Goal: Task Accomplishment & Management: Use online tool/utility

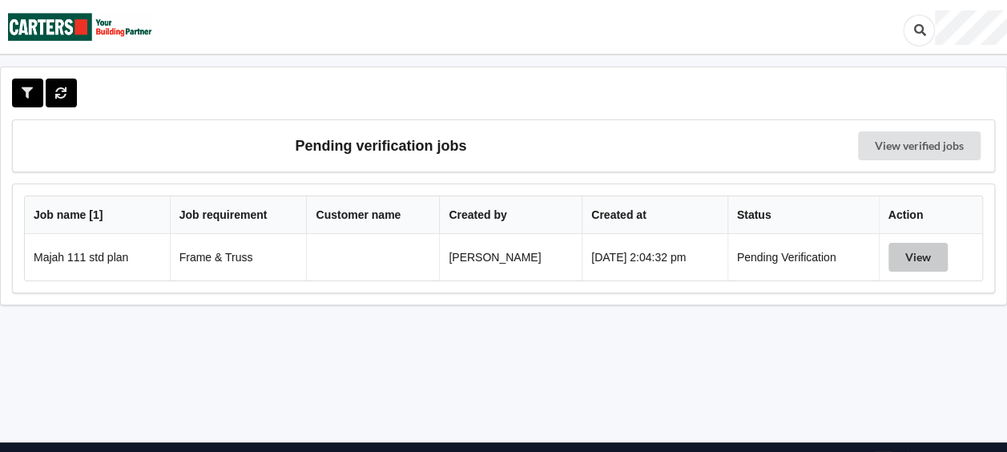
click at [911, 255] on button "View" at bounding box center [917, 257] width 59 height 29
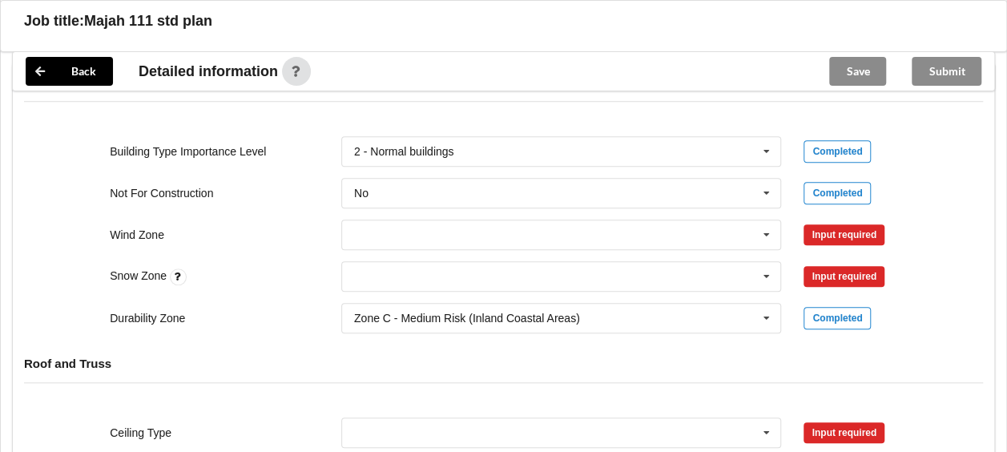
scroll to position [641, 0]
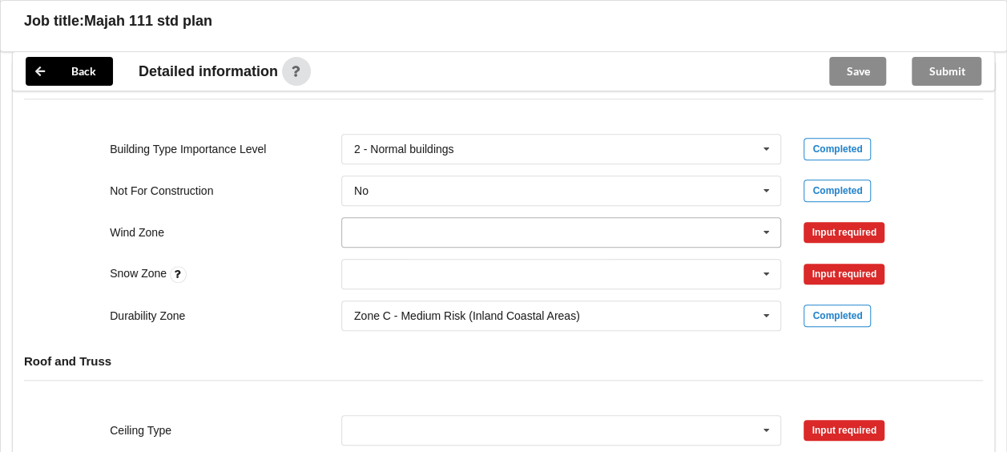
click at [766, 227] on icon at bounding box center [767, 233] width 24 height 30
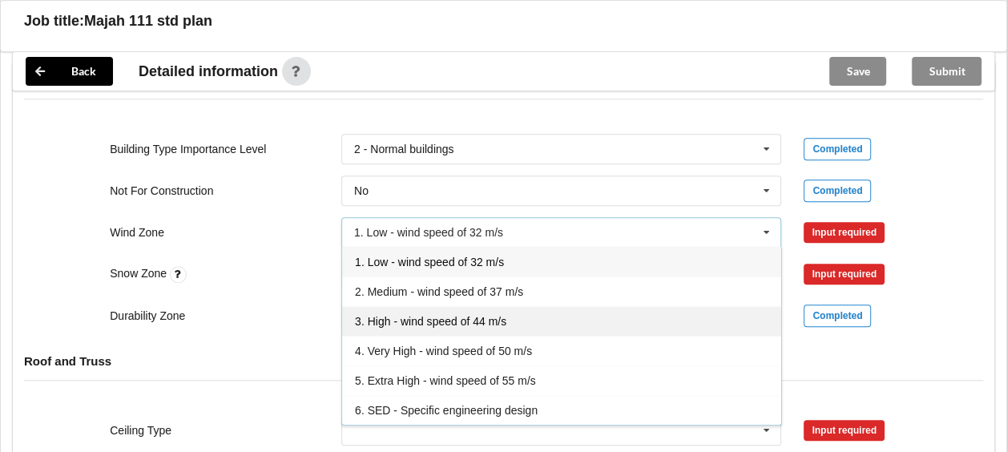
click at [445, 316] on span "3. High - wind speed of 44 m/s" at bounding box center [430, 321] width 151 height 13
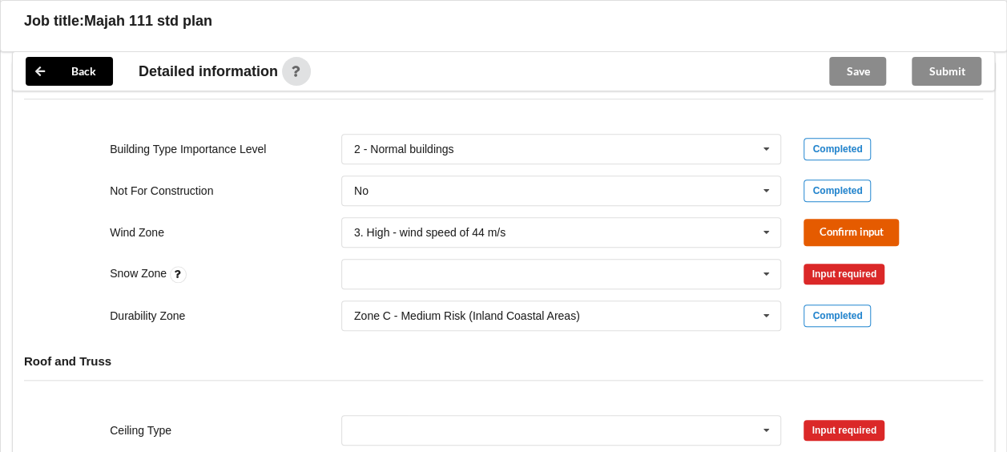
click at [836, 230] on button "Confirm input" at bounding box center [851, 232] width 95 height 26
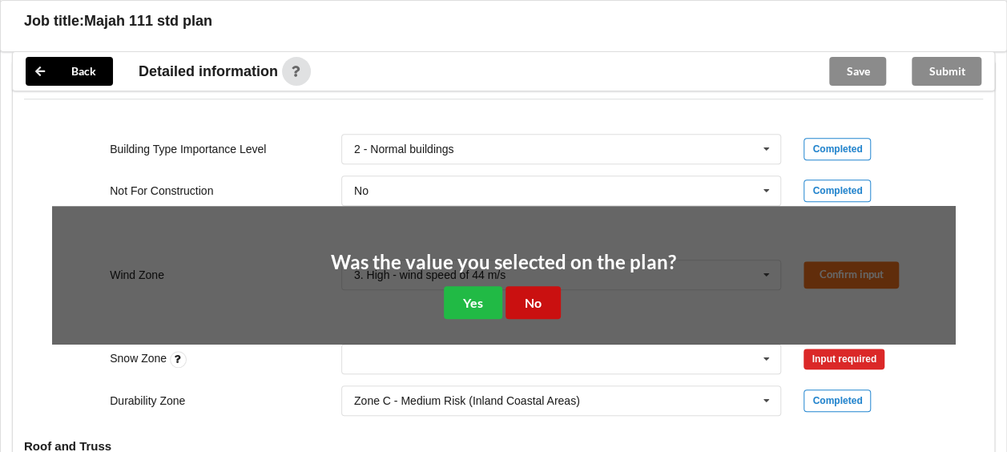
click at [529, 303] on button "No" at bounding box center [533, 302] width 55 height 33
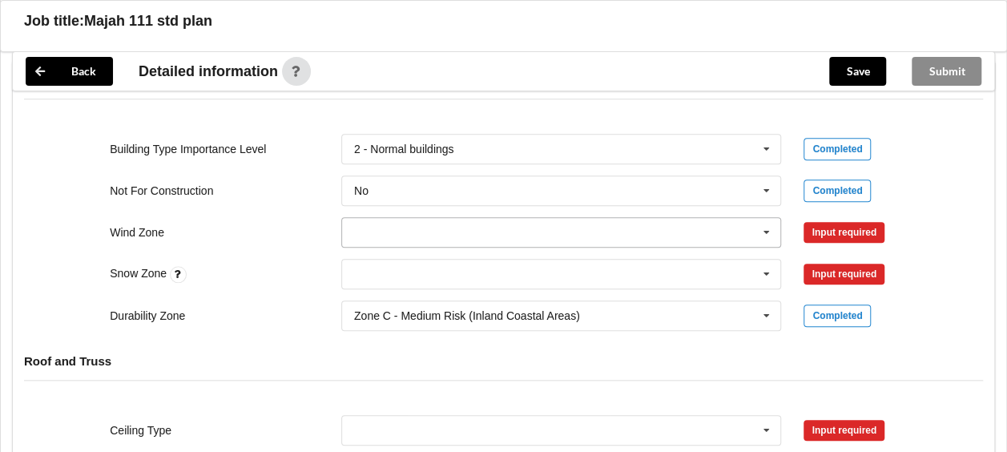
click at [766, 228] on icon at bounding box center [767, 233] width 24 height 30
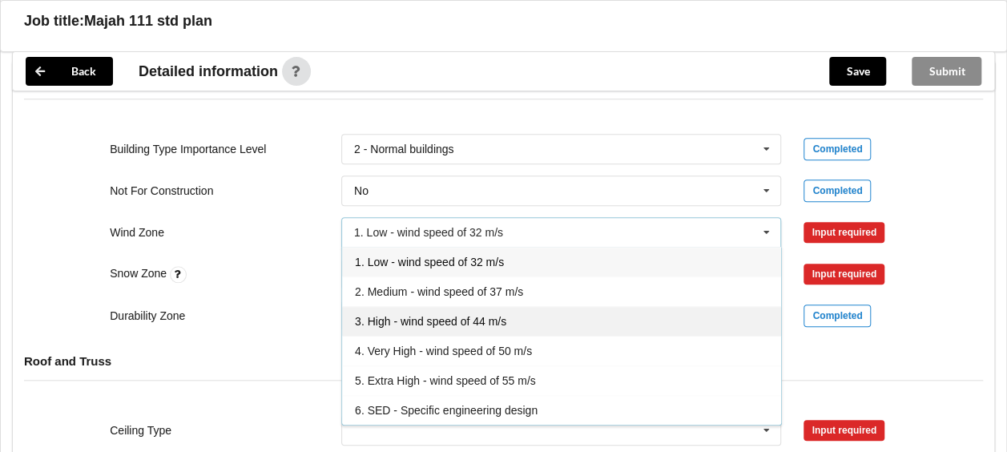
click at [400, 315] on span "3. High - wind speed of 44 m/s" at bounding box center [430, 321] width 151 height 13
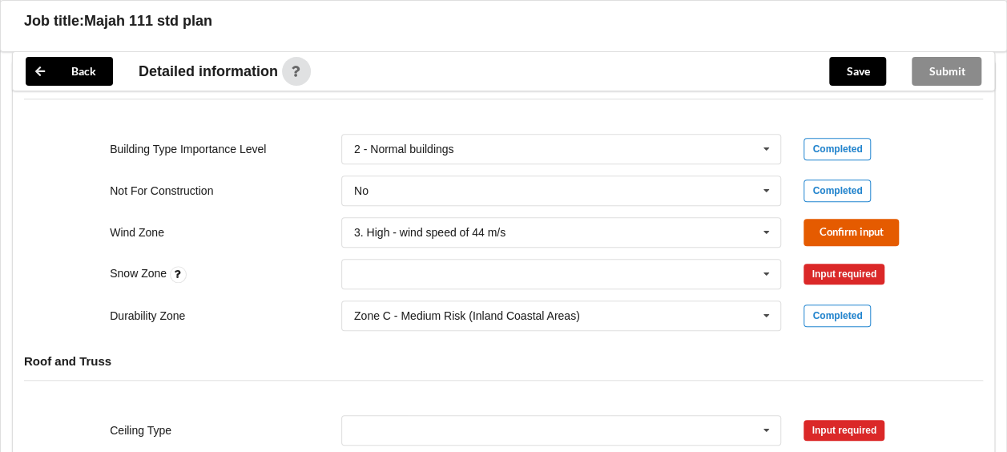
click at [848, 231] on button "Confirm input" at bounding box center [851, 232] width 95 height 26
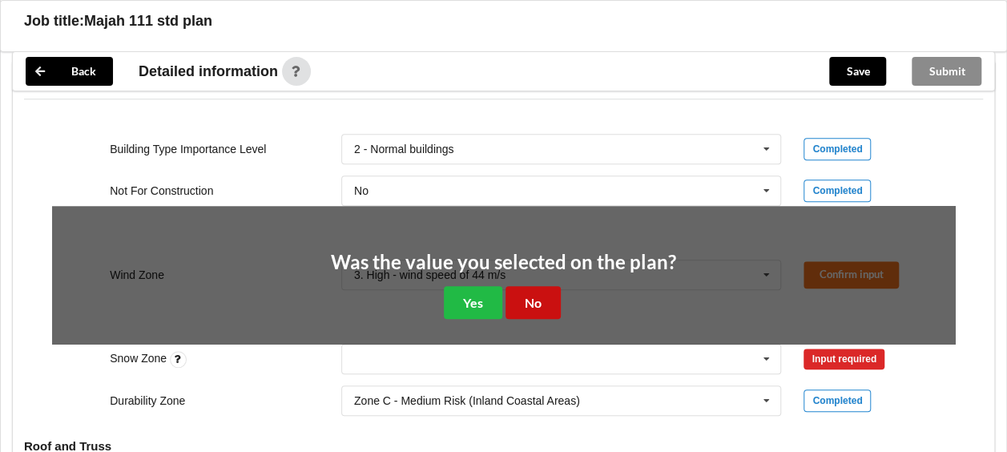
click at [537, 304] on button "No" at bounding box center [533, 302] width 55 height 33
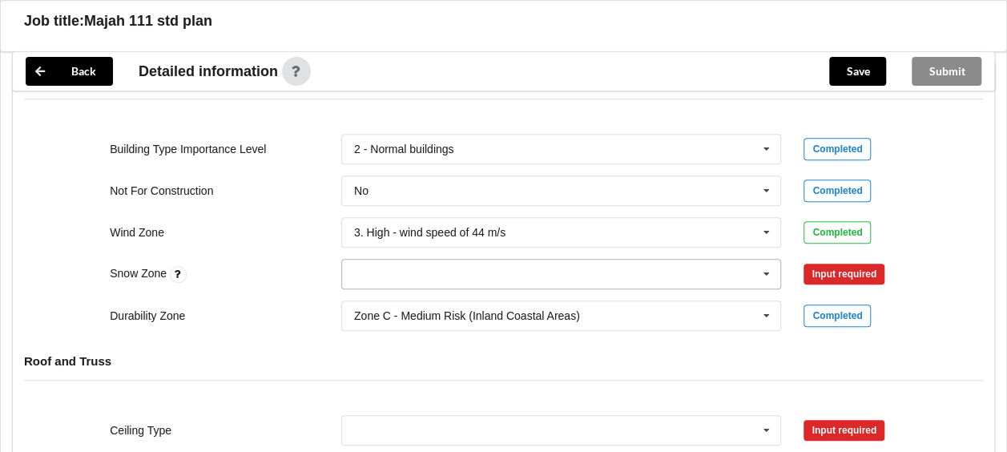
click at [767, 273] on icon at bounding box center [767, 275] width 24 height 30
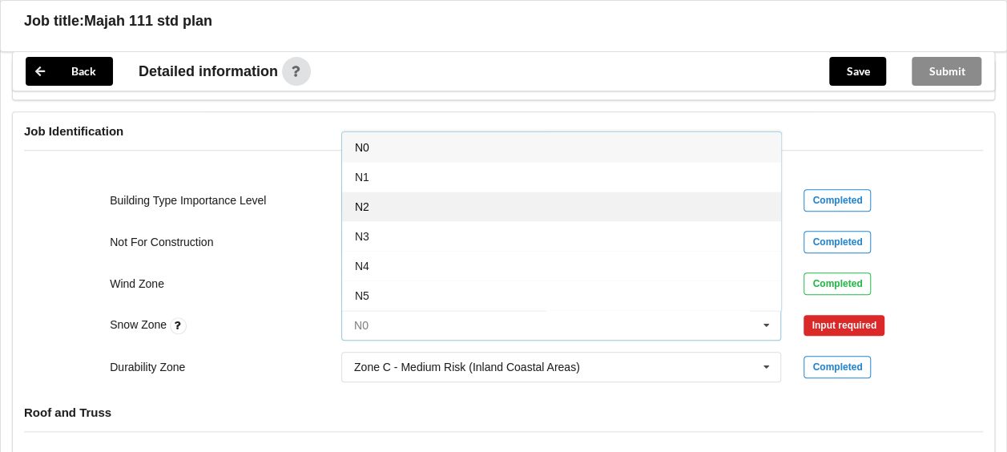
scroll to position [561, 0]
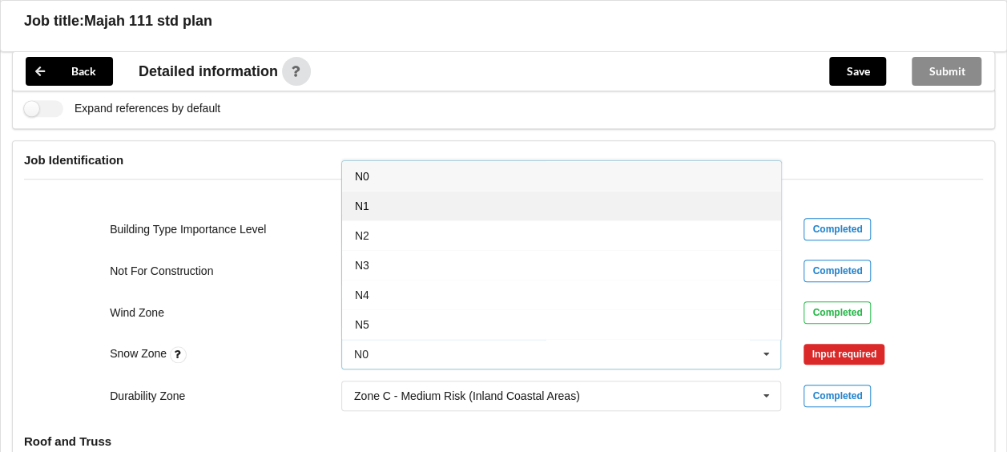
click at [372, 198] on div "N1" at bounding box center [561, 206] width 439 height 30
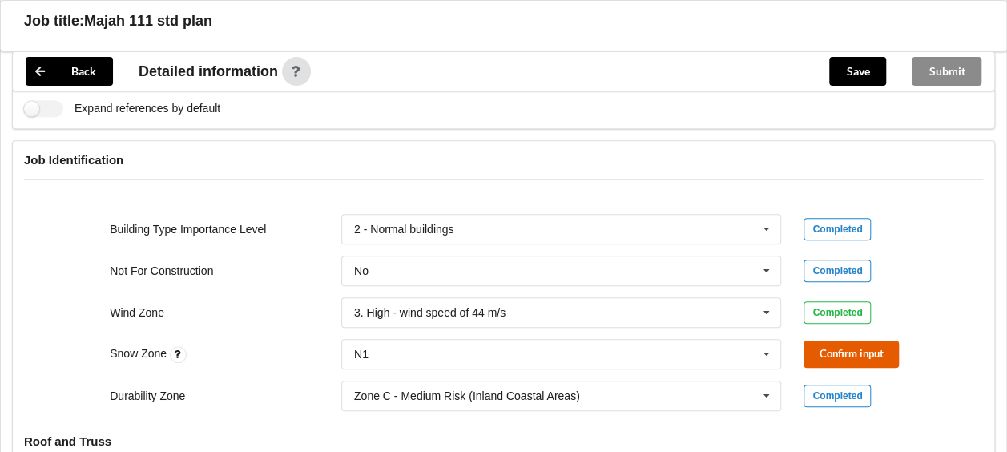
click at [826, 344] on button "Confirm input" at bounding box center [851, 353] width 95 height 26
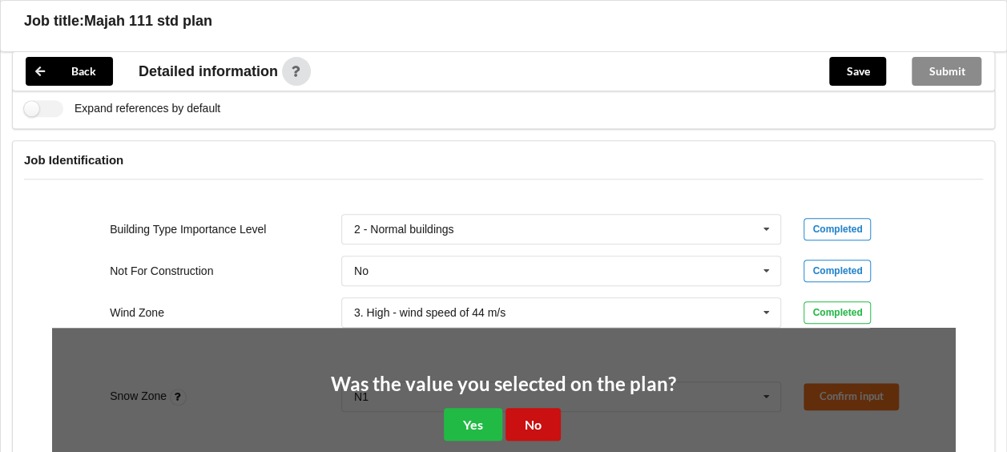
click at [534, 417] on button "No" at bounding box center [533, 424] width 55 height 33
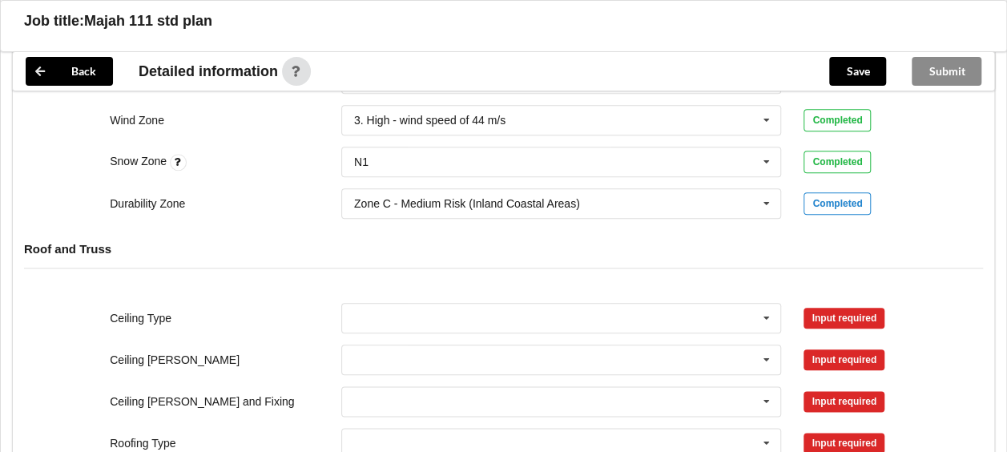
scroll to position [801, 0]
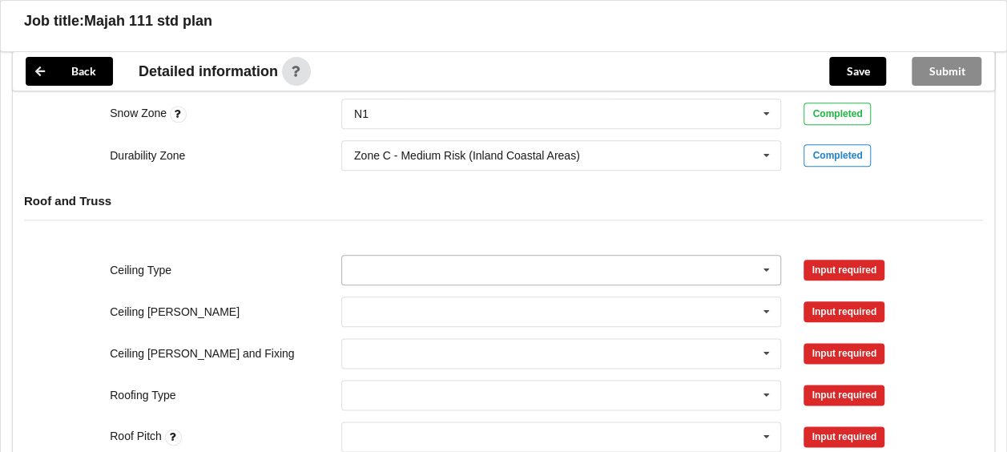
click at [761, 268] on icon at bounding box center [767, 271] width 24 height 30
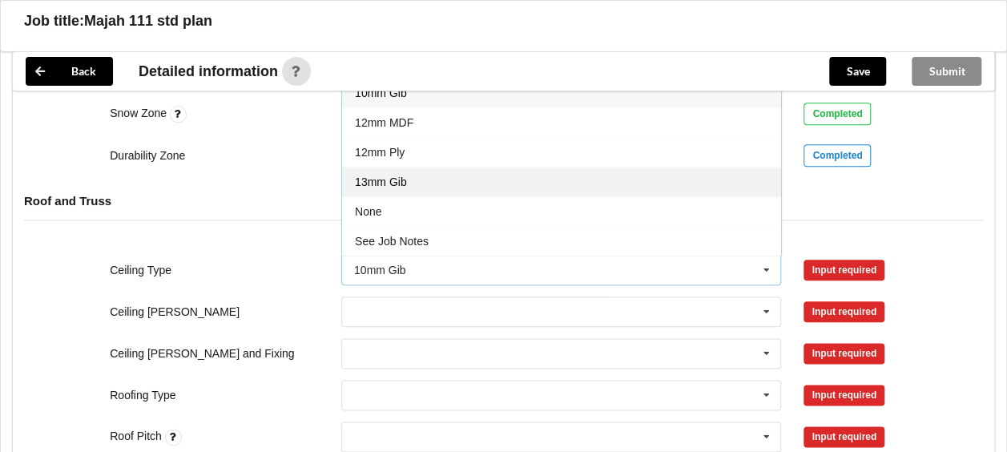
click at [394, 175] on span "13mm Gib" at bounding box center [381, 181] width 52 height 13
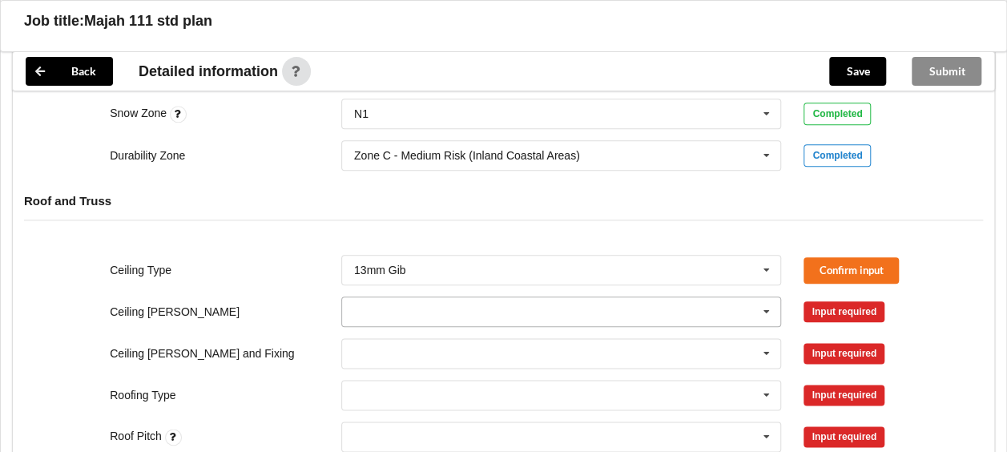
click at [766, 306] on icon at bounding box center [767, 312] width 24 height 30
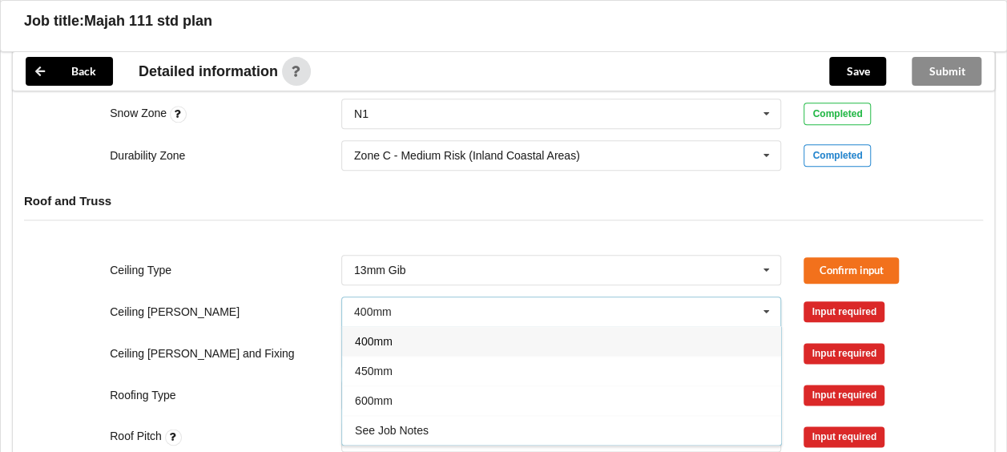
drag, startPoint x: 381, startPoint y: 389, endPoint x: 413, endPoint y: 377, distance: 34.2
click at [381, 388] on div "600mm" at bounding box center [561, 400] width 439 height 30
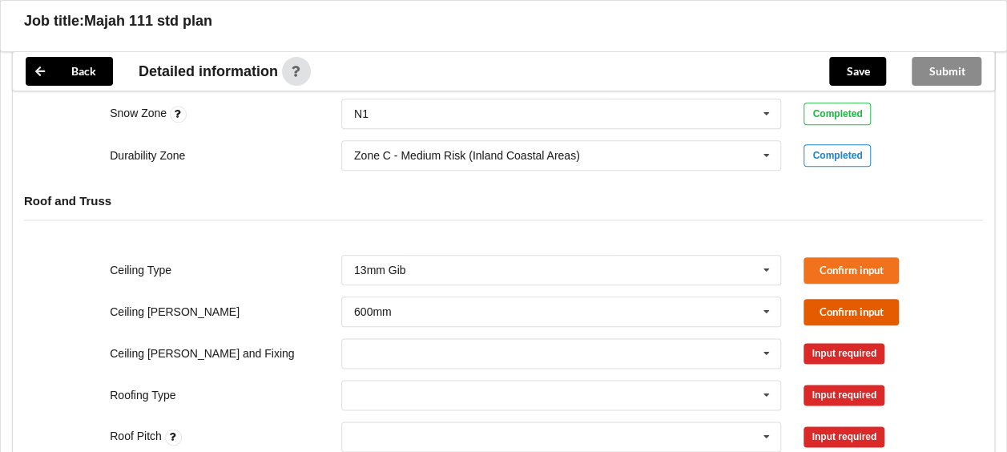
click at [825, 303] on button "Confirm input" at bounding box center [851, 312] width 95 height 26
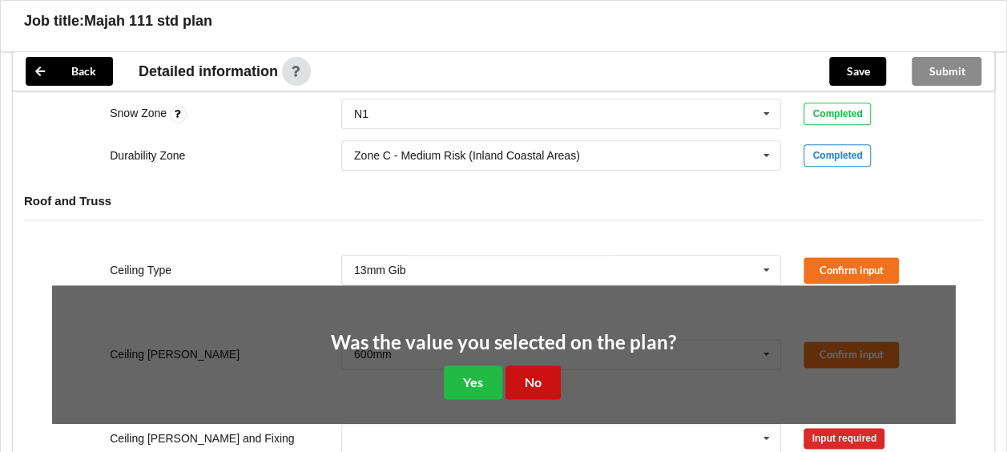
drag, startPoint x: 520, startPoint y: 372, endPoint x: 596, endPoint y: 365, distance: 76.4
click at [521, 372] on button "No" at bounding box center [533, 381] width 55 height 33
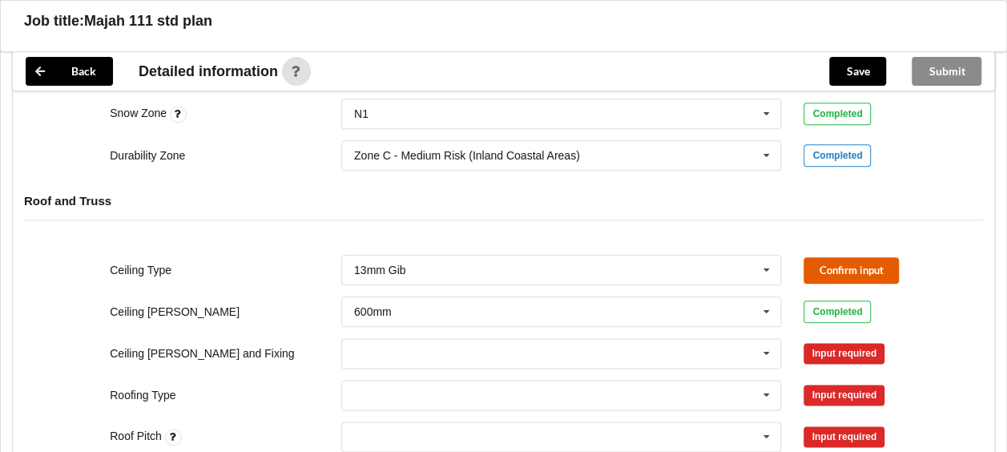
click at [824, 264] on button "Confirm input" at bounding box center [851, 270] width 95 height 26
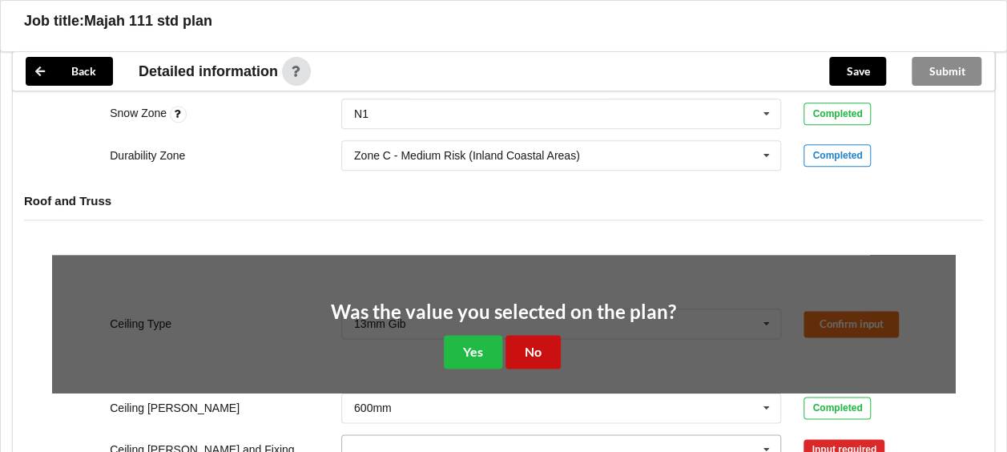
click at [531, 347] on button "No" at bounding box center [533, 351] width 55 height 33
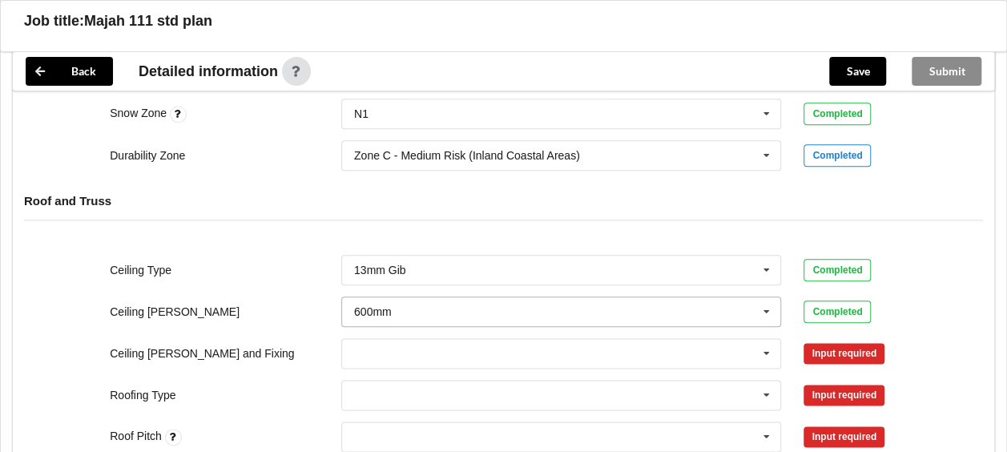
scroll to position [881, 0]
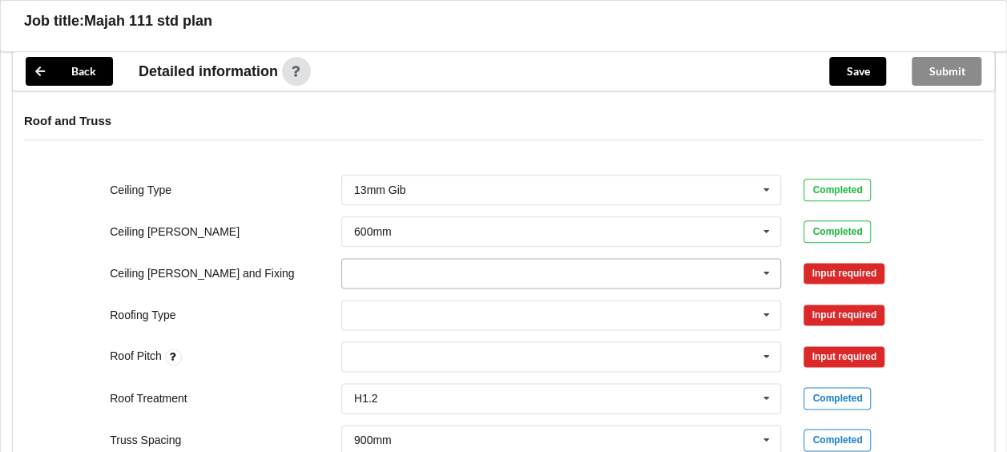
drag, startPoint x: 450, startPoint y: 269, endPoint x: 461, endPoint y: 267, distance: 10.7
click at [458, 268] on input "text" at bounding box center [562, 273] width 439 height 29
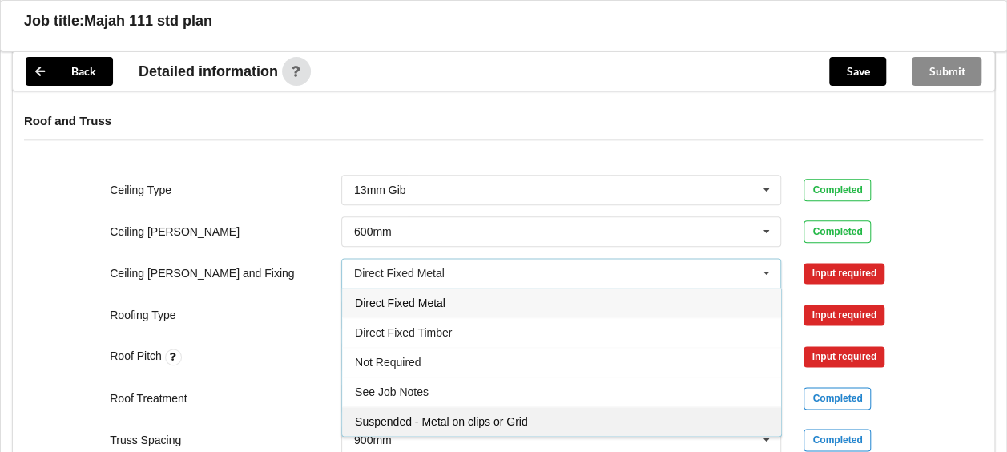
click at [421, 417] on span "Suspended - Metal on clips or Grid" at bounding box center [441, 421] width 173 height 13
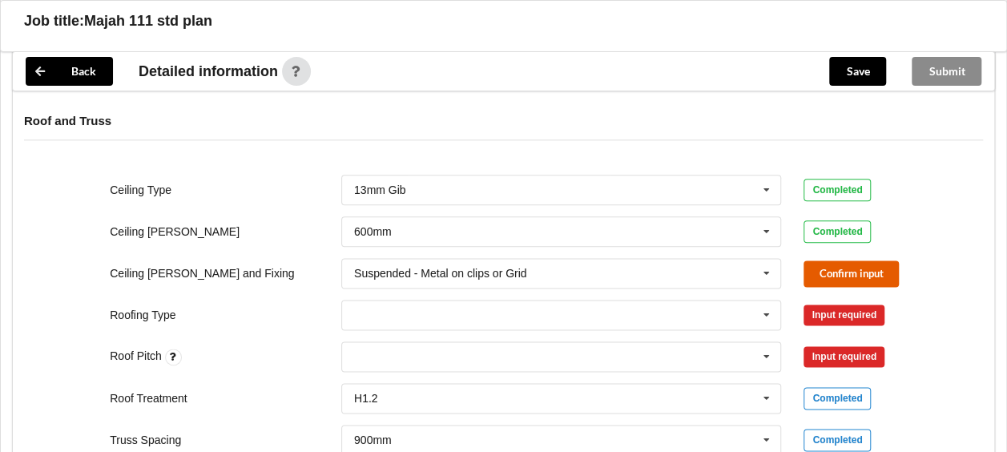
click at [820, 268] on button "Confirm input" at bounding box center [851, 273] width 95 height 26
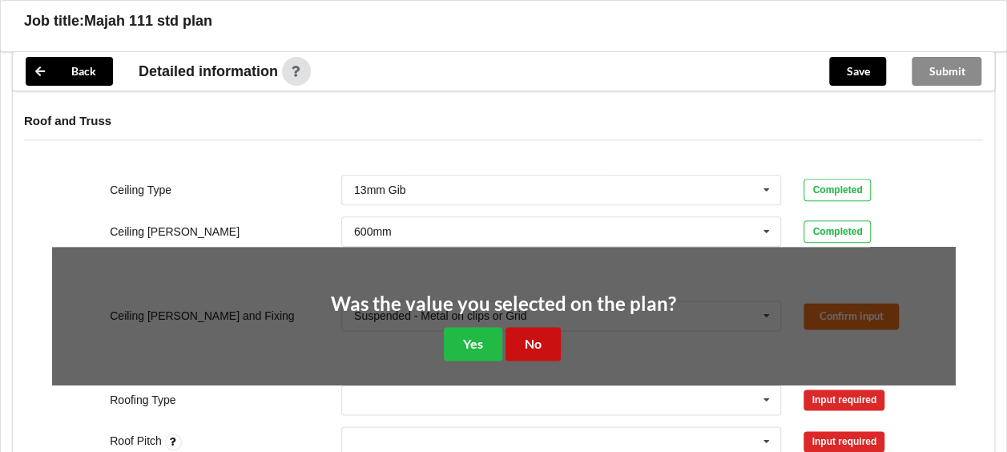
click at [523, 341] on button "No" at bounding box center [533, 343] width 55 height 33
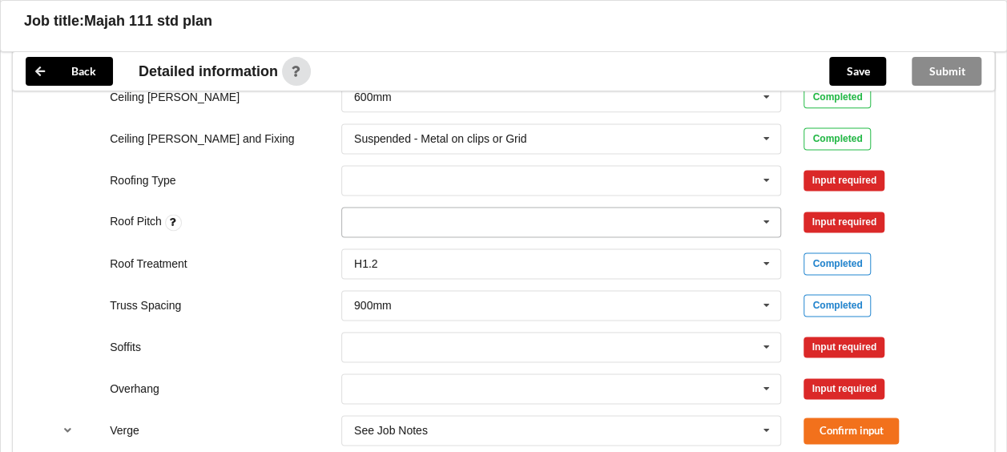
scroll to position [1041, 0]
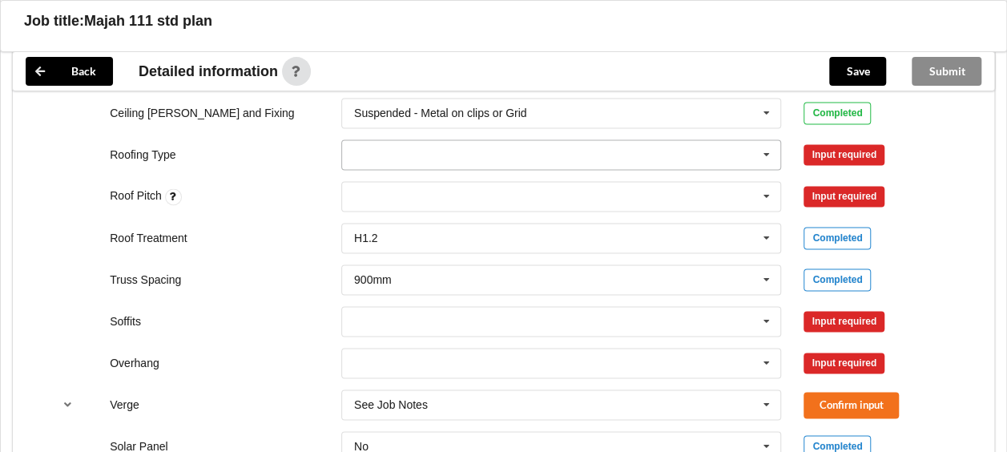
click at [767, 152] on icon at bounding box center [767, 155] width 24 height 30
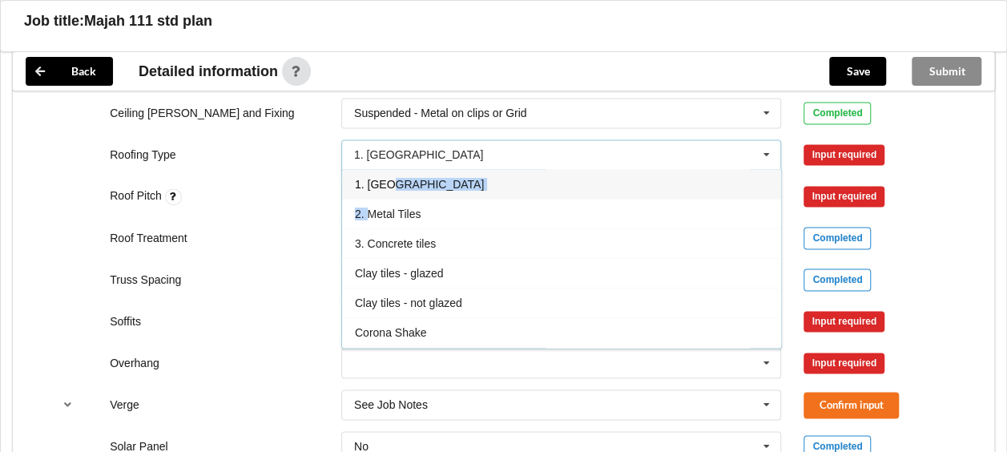
drag, startPoint x: 369, startPoint y: 212, endPoint x: 390, endPoint y: 184, distance: 35.4
click at [389, 187] on div "1. Longrun 2. Metal Tiles 3. Concrete tiles Clay tiles - glazed Clay tiles - no…" at bounding box center [561, 258] width 441 height 179
click at [390, 183] on span "1. [GEOGRAPHIC_DATA]" at bounding box center [419, 184] width 129 height 13
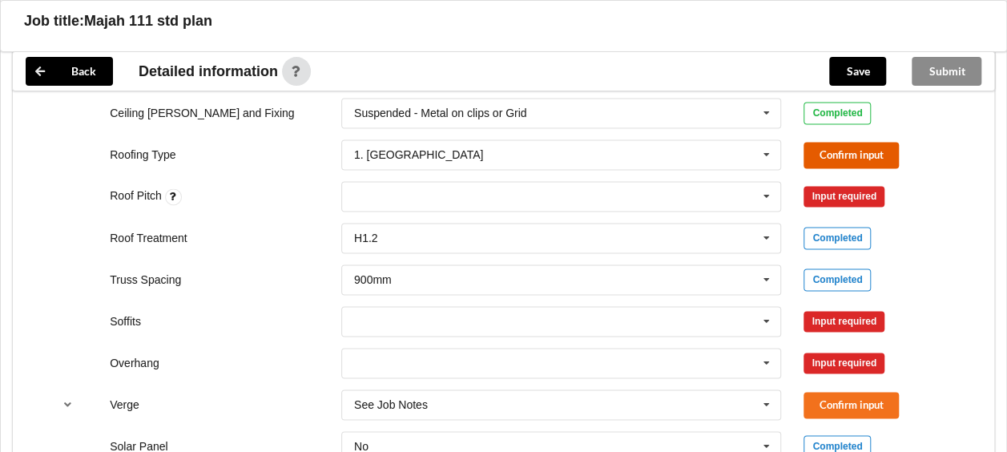
click at [833, 143] on button "Confirm input" at bounding box center [851, 155] width 95 height 26
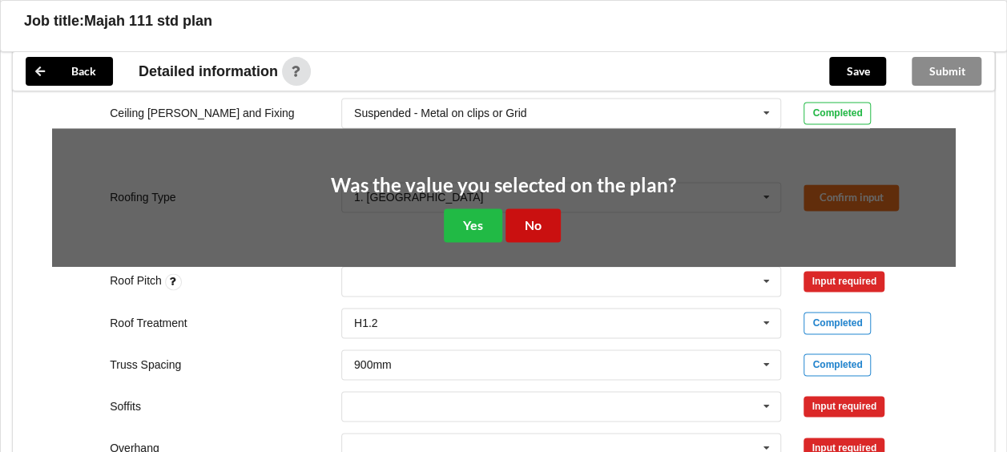
click at [540, 218] on button "No" at bounding box center [533, 224] width 55 height 33
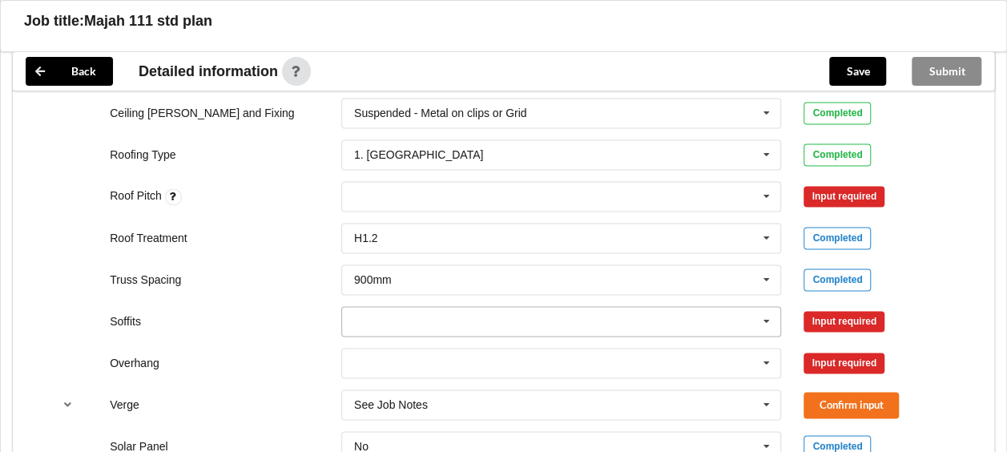
scroll to position [1122, 0]
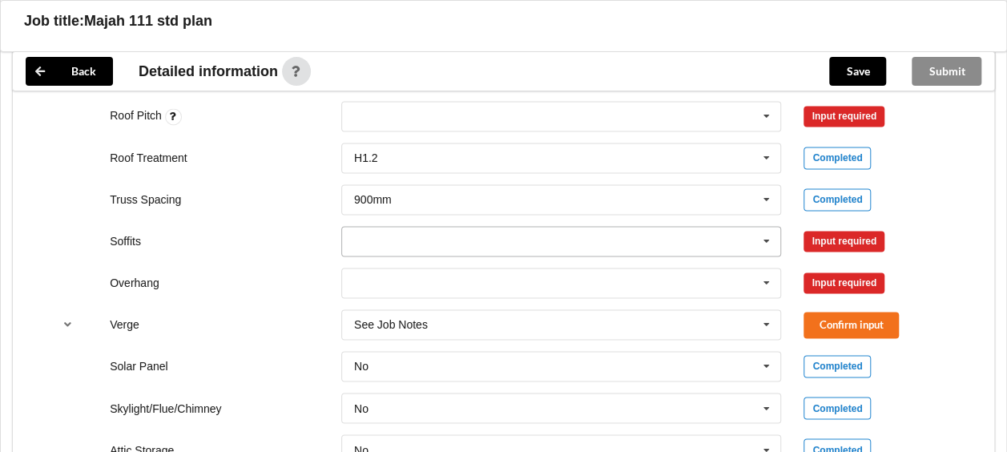
click at [771, 238] on icon at bounding box center [767, 242] width 24 height 30
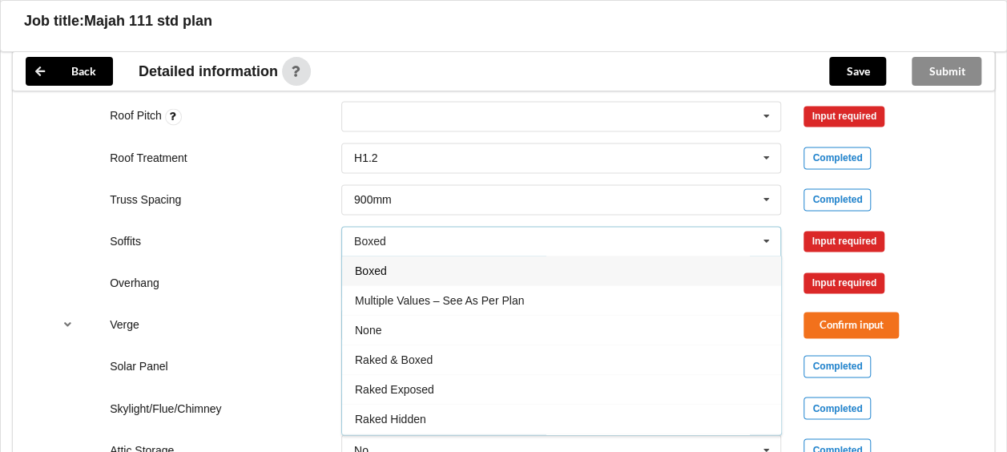
drag, startPoint x: 374, startPoint y: 324, endPoint x: 457, endPoint y: 311, distance: 83.5
click at [385, 322] on div "None" at bounding box center [561, 330] width 439 height 30
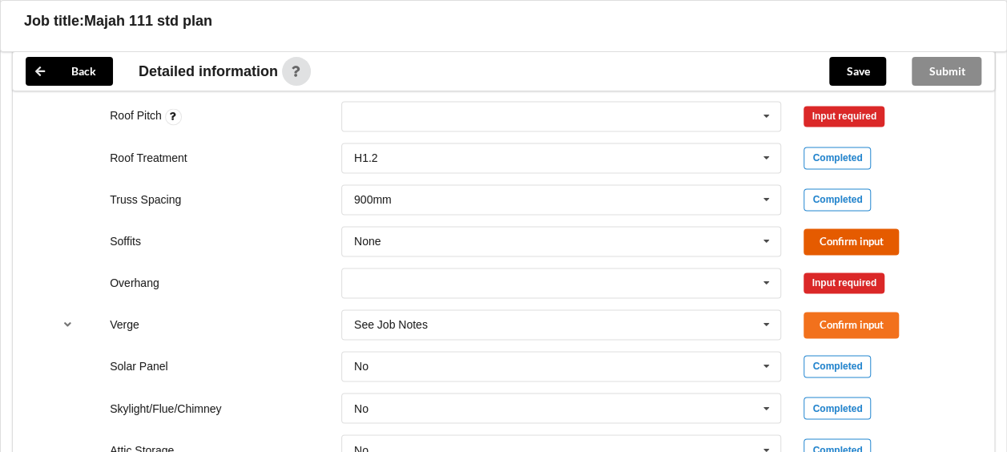
click at [839, 240] on button "Confirm input" at bounding box center [851, 241] width 95 height 26
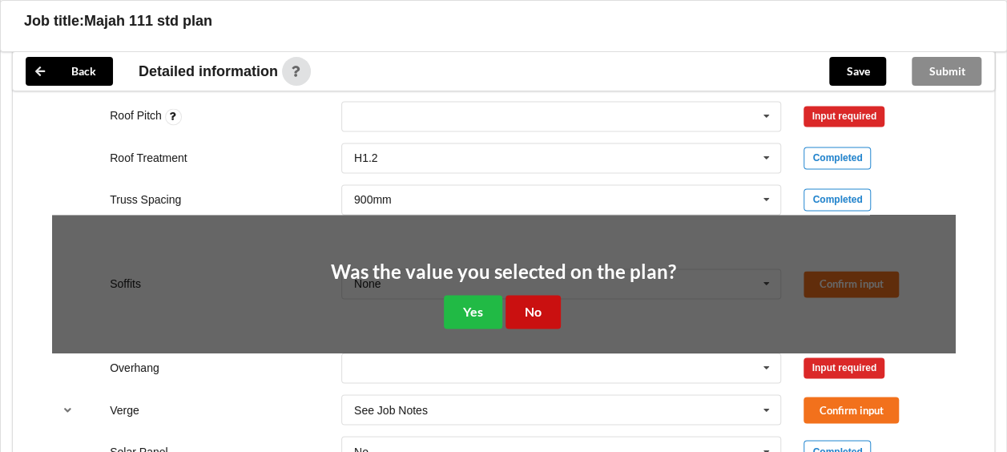
click at [544, 303] on button "No" at bounding box center [533, 311] width 55 height 33
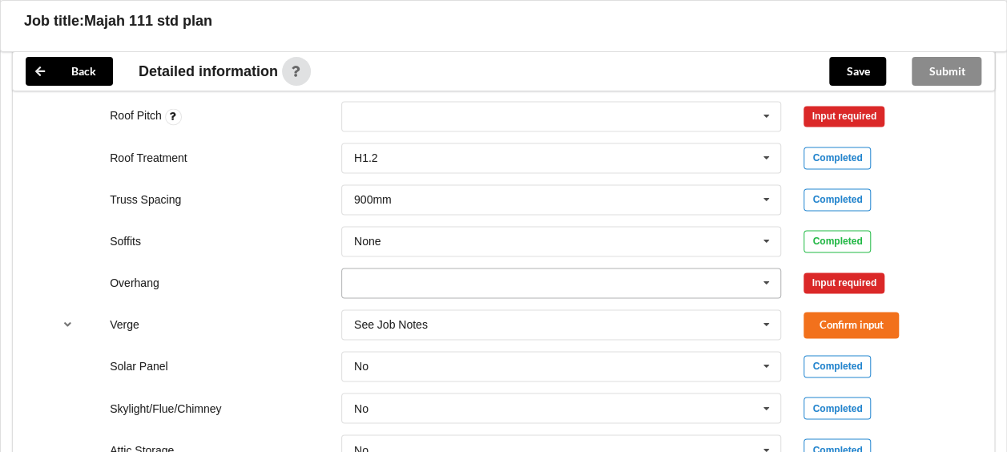
click at [765, 280] on icon at bounding box center [767, 283] width 24 height 30
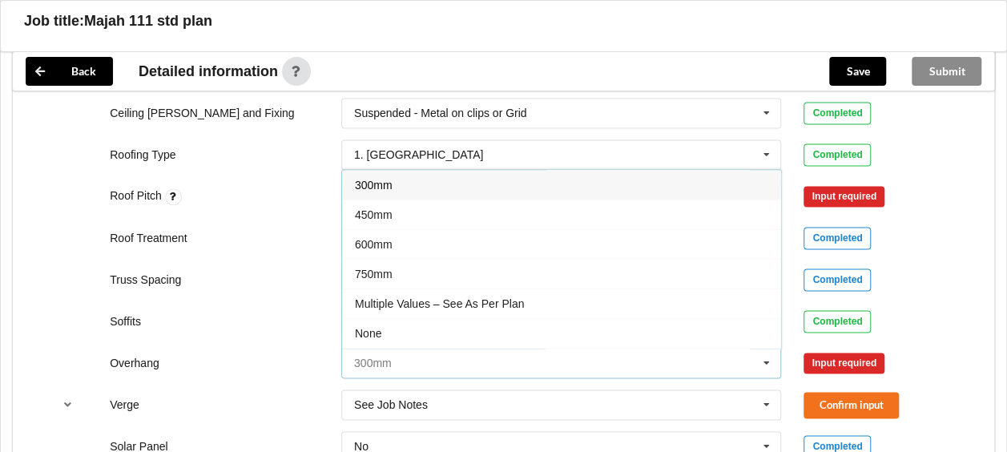
scroll to position [26, 0]
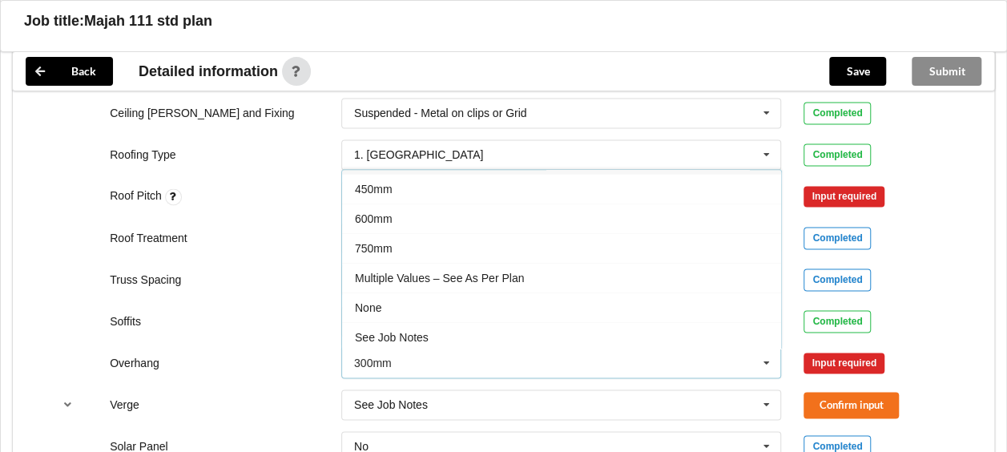
click at [386, 302] on div "None" at bounding box center [561, 307] width 439 height 30
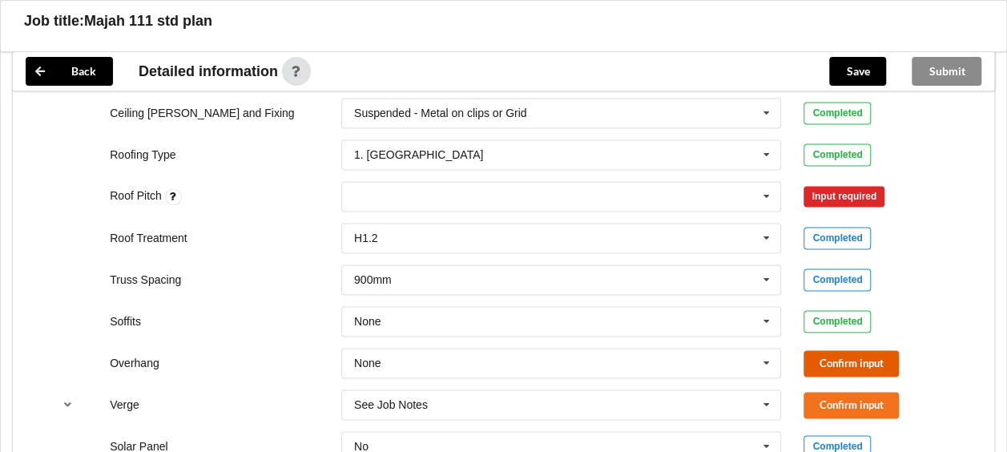
click at [820, 357] on button "Confirm input" at bounding box center [851, 363] width 95 height 26
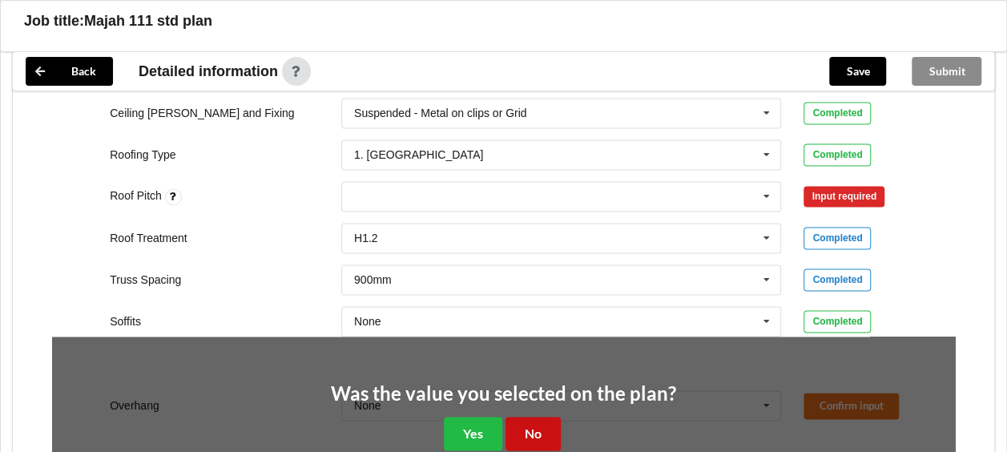
click at [539, 429] on button "No" at bounding box center [533, 433] width 55 height 33
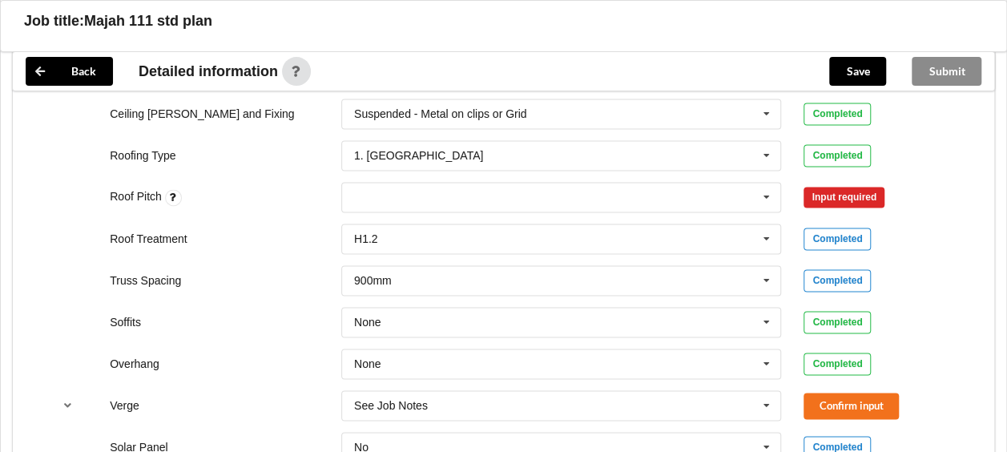
scroll to position [1041, 0]
click at [531, 187] on div "None" at bounding box center [561, 196] width 441 height 30
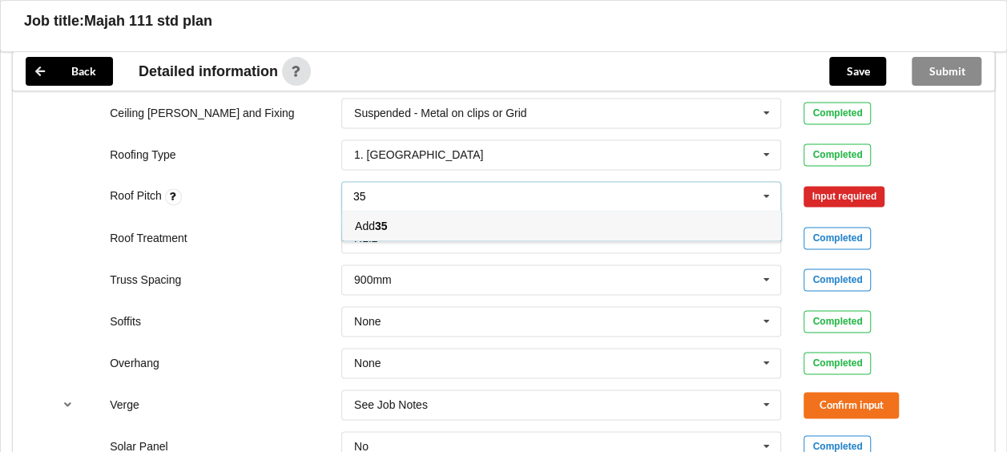
type input "35"
click at [392, 216] on div "Add 35" at bounding box center [561, 226] width 439 height 30
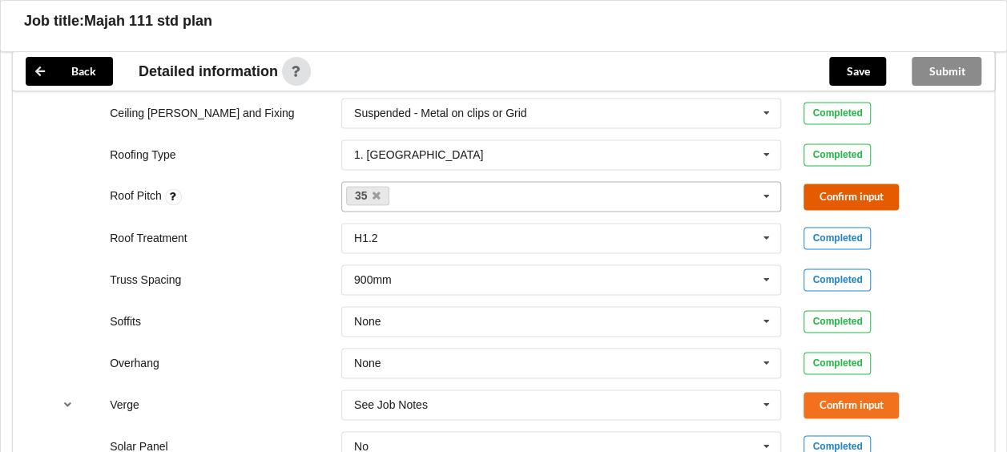
click at [864, 193] on button "Confirm input" at bounding box center [851, 196] width 95 height 26
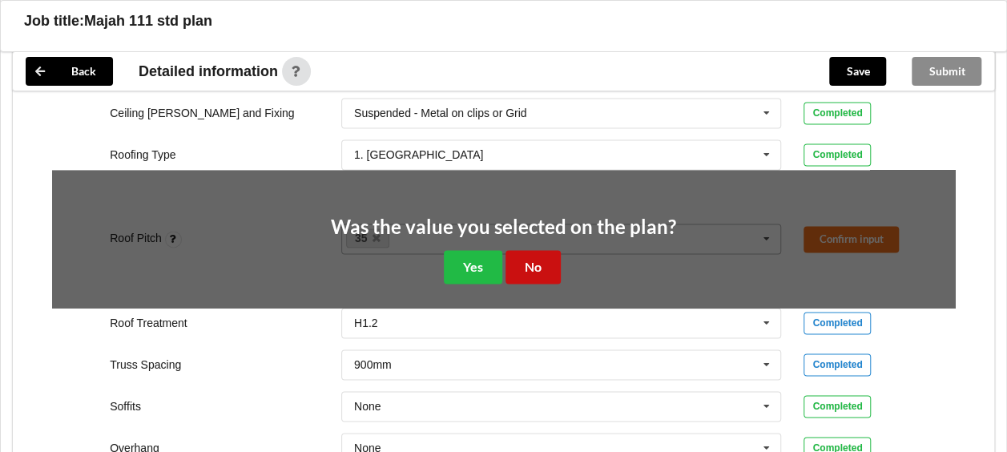
click at [550, 265] on button "No" at bounding box center [533, 266] width 55 height 33
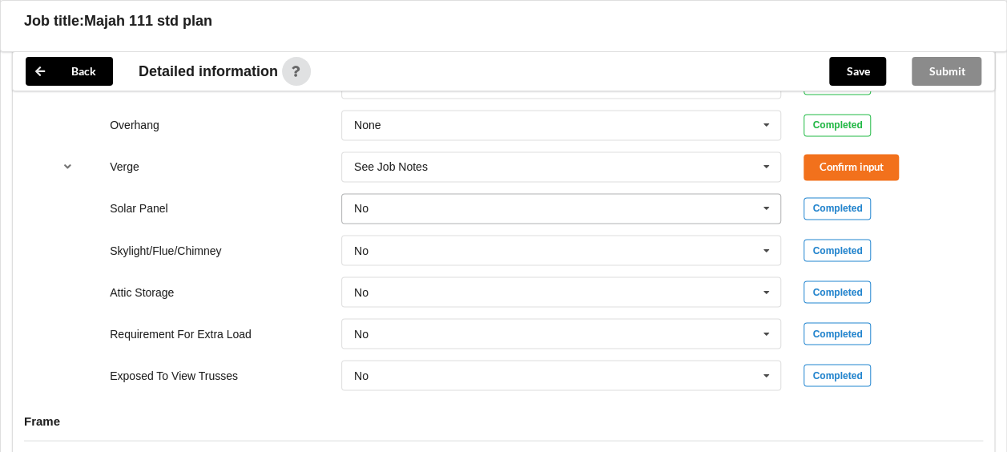
scroll to position [1282, 0]
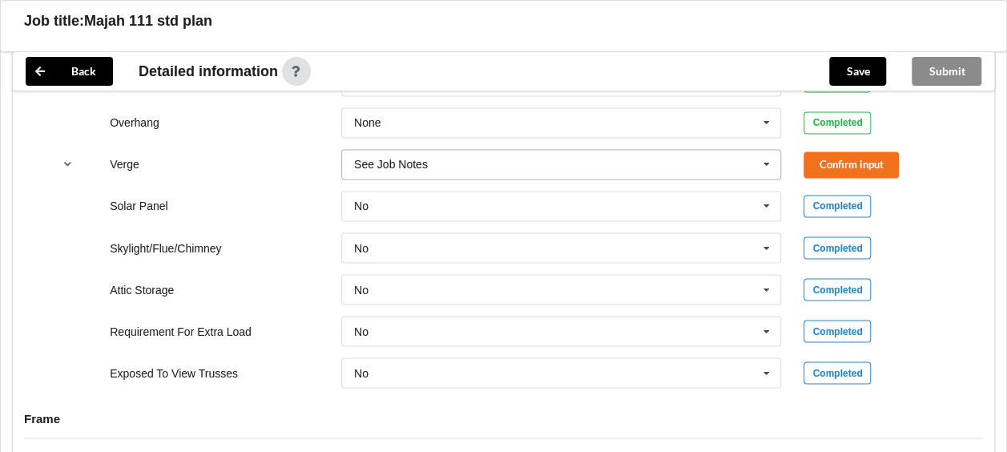
click at [767, 159] on icon at bounding box center [767, 165] width 24 height 30
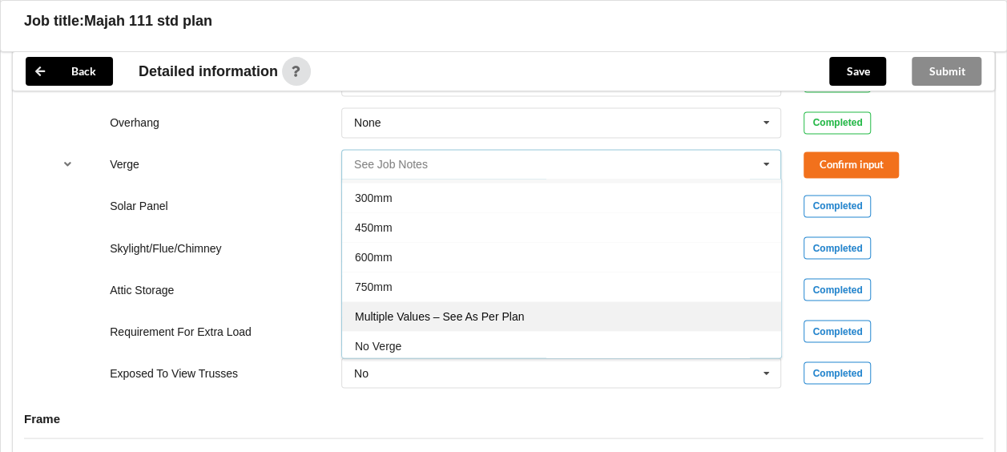
scroll to position [1362, 0]
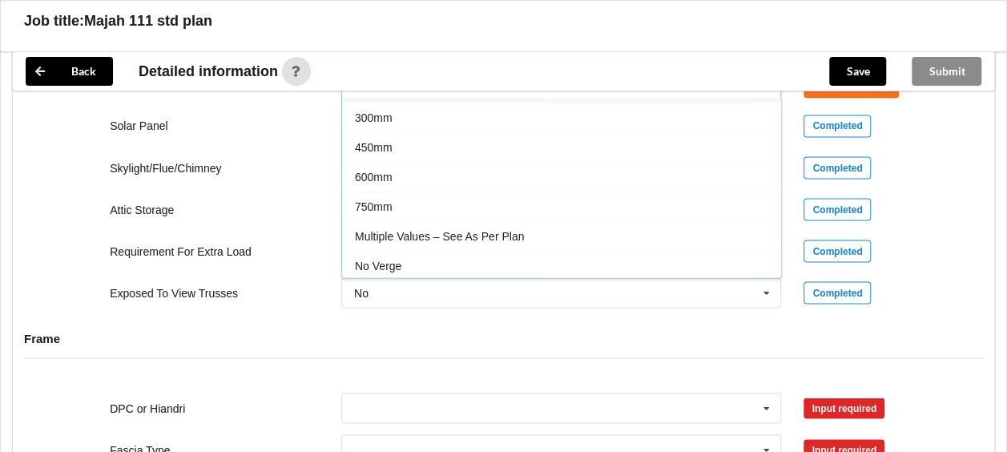
click at [379, 260] on span "No Verge" at bounding box center [378, 266] width 46 height 13
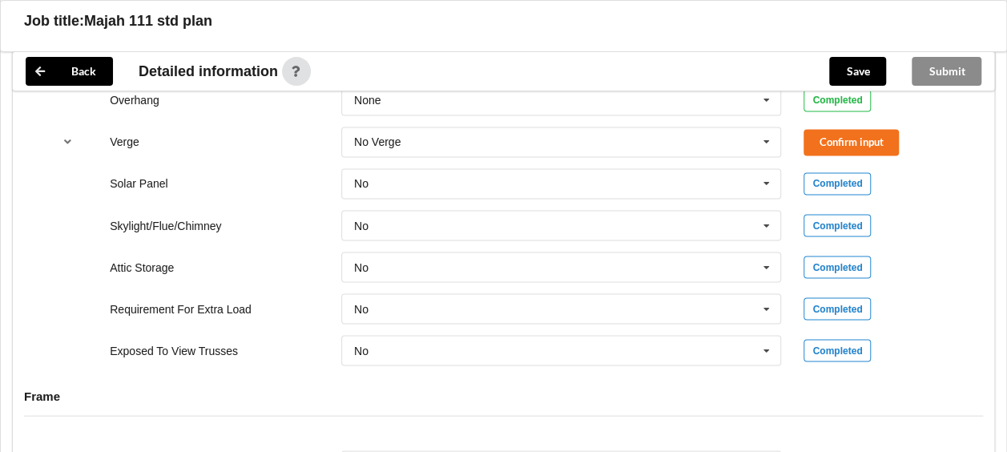
scroll to position [1282, 0]
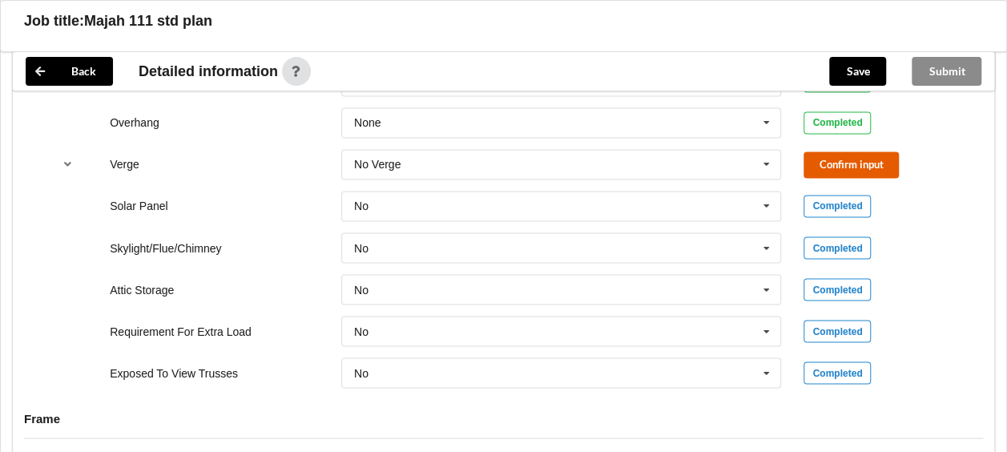
click at [868, 151] on button "Confirm input" at bounding box center [851, 164] width 95 height 26
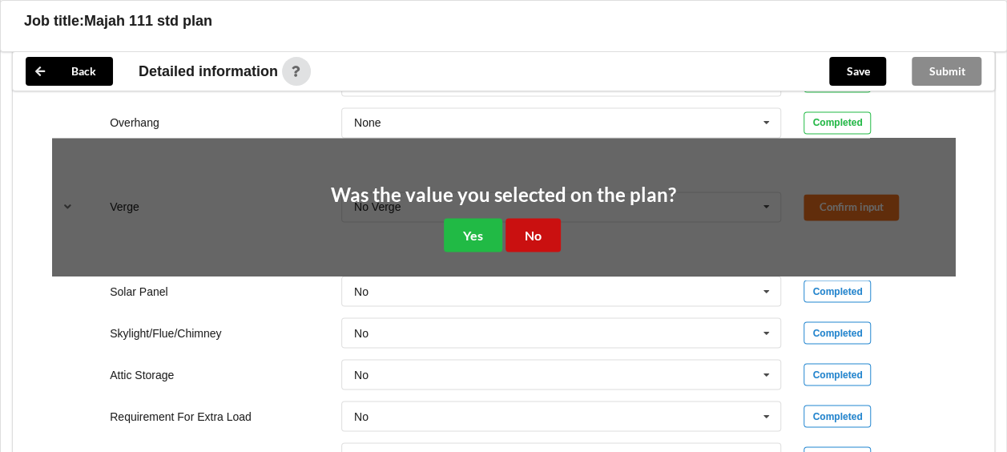
drag, startPoint x: 543, startPoint y: 223, endPoint x: 558, endPoint y: 217, distance: 15.5
click at [545, 221] on button "No" at bounding box center [533, 234] width 55 height 33
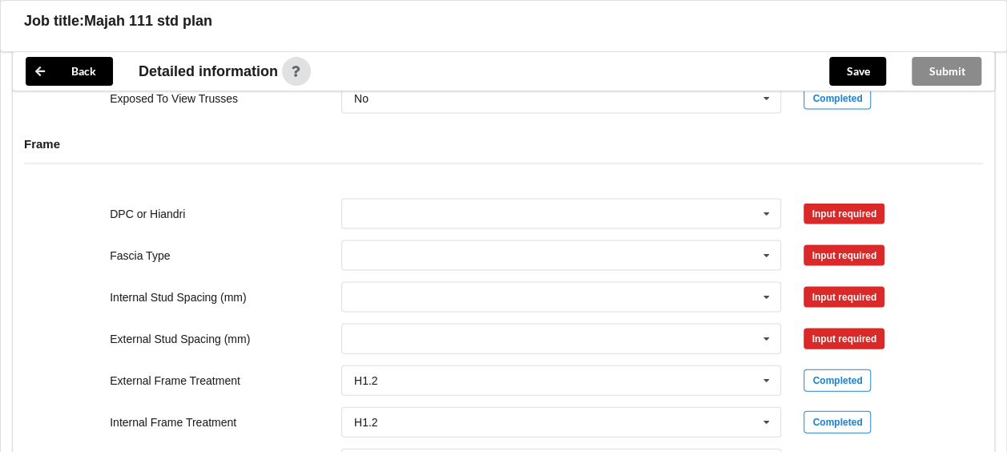
scroll to position [1602, 0]
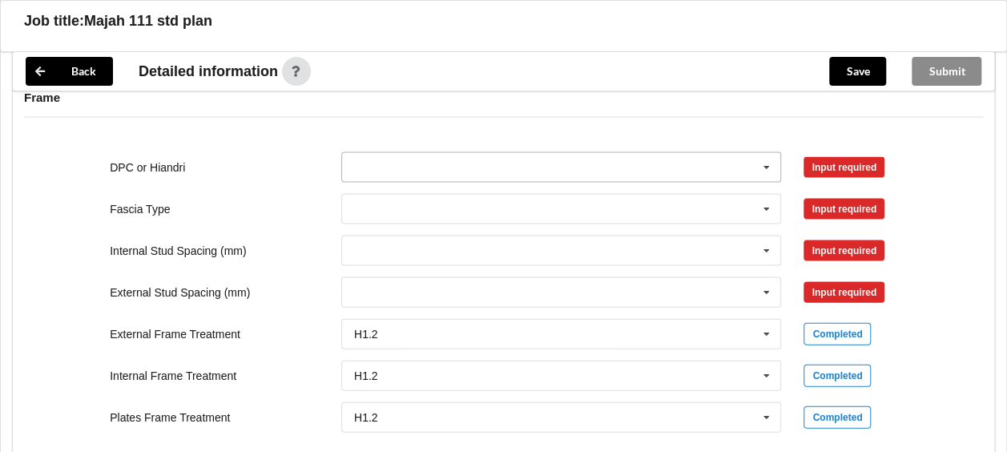
click at [767, 162] on icon at bounding box center [767, 168] width 24 height 30
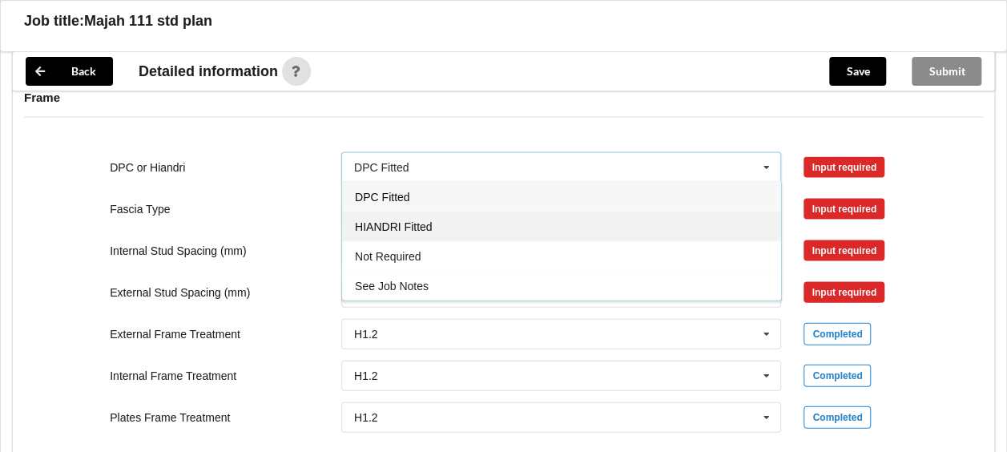
click at [399, 220] on span "HIANDRI Fitted" at bounding box center [393, 226] width 77 height 13
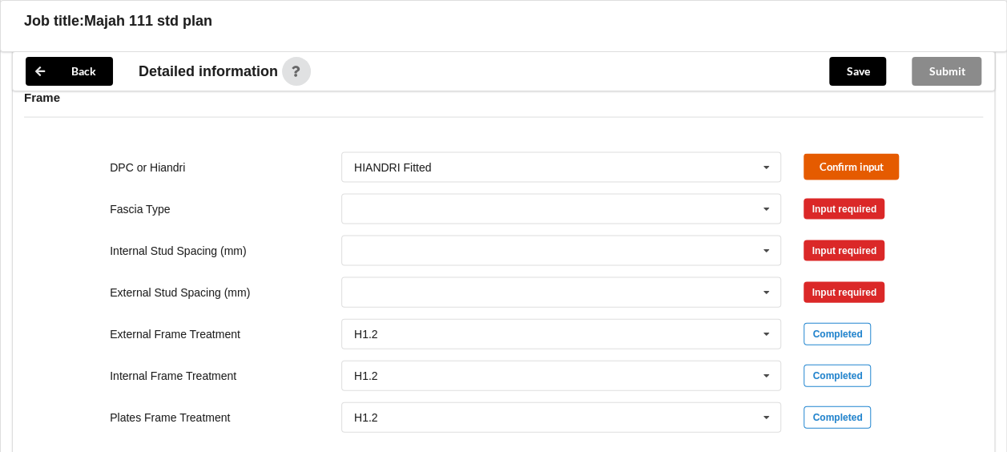
click at [826, 154] on button "Confirm input" at bounding box center [851, 167] width 95 height 26
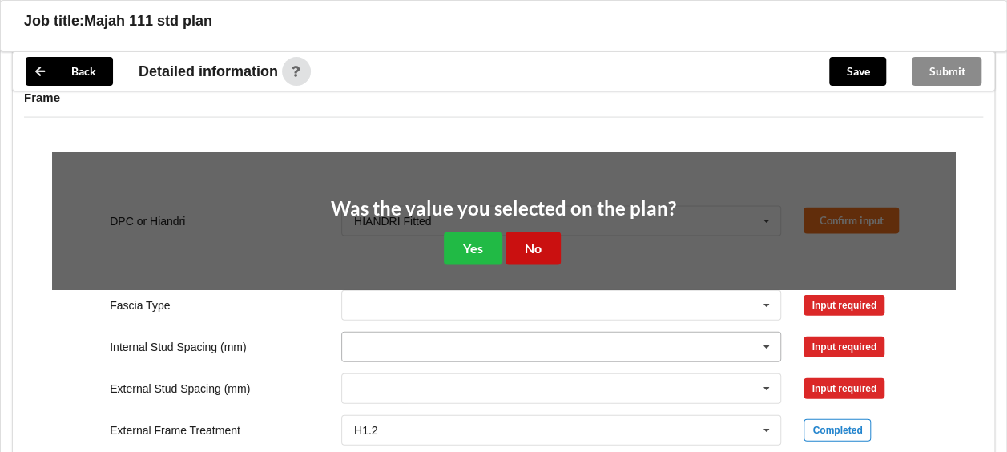
click at [523, 240] on button "No" at bounding box center [533, 248] width 55 height 33
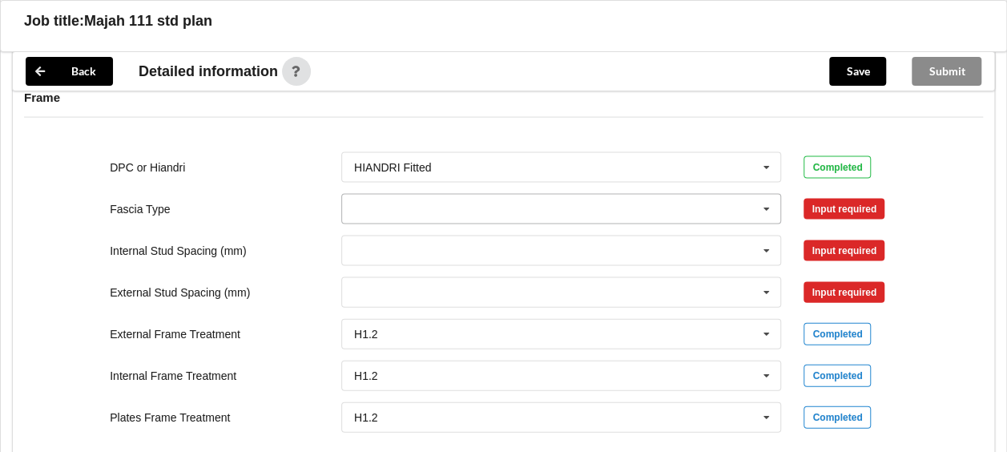
click at [767, 205] on icon at bounding box center [767, 210] width 24 height 30
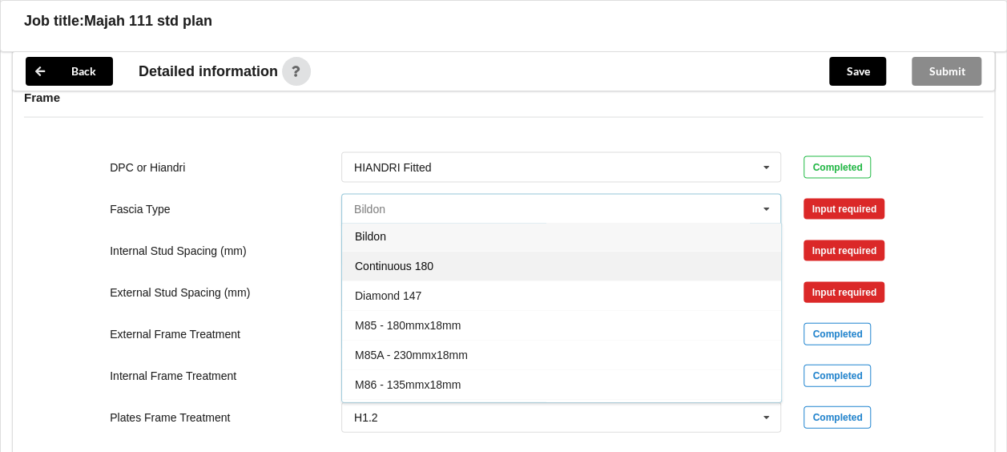
scroll to position [0, 0]
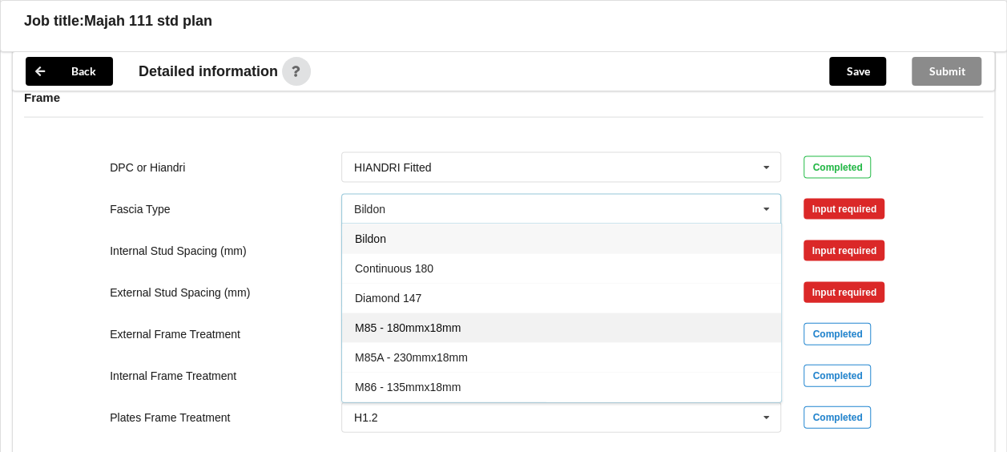
click at [405, 321] on span "M85 - 180mmx18mm" at bounding box center [408, 327] width 106 height 13
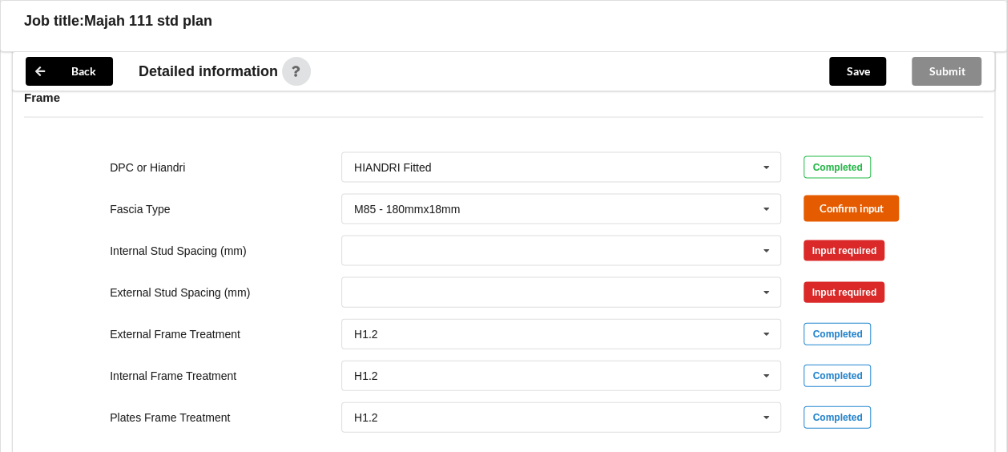
click at [846, 197] on button "Confirm input" at bounding box center [851, 208] width 95 height 26
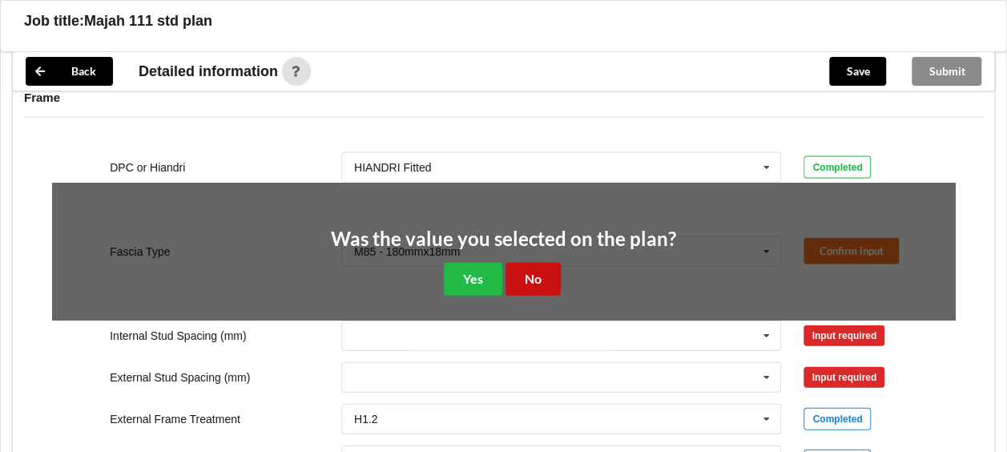
click at [527, 264] on button "No" at bounding box center [533, 279] width 55 height 33
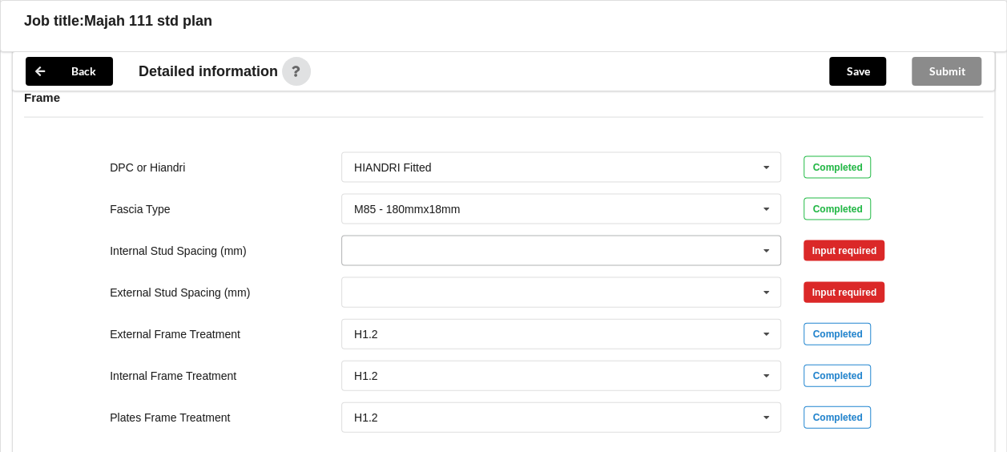
click at [766, 244] on icon at bounding box center [767, 251] width 24 height 30
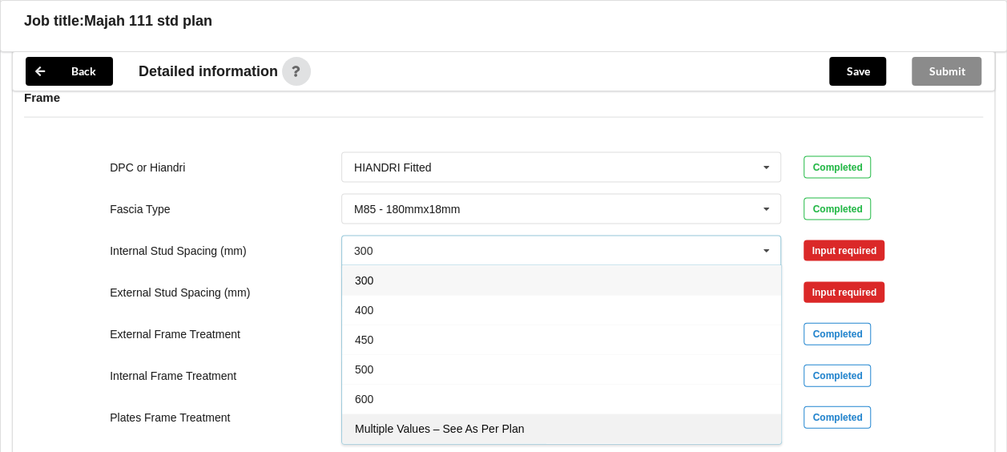
click at [404, 422] on span "Multiple Values – See As Per Plan" at bounding box center [439, 428] width 169 height 13
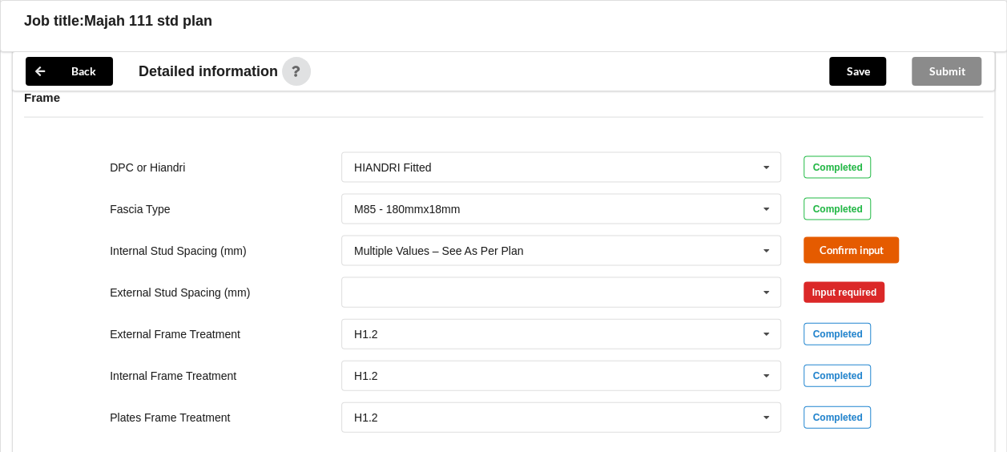
click at [847, 244] on button "Confirm input" at bounding box center [851, 250] width 95 height 26
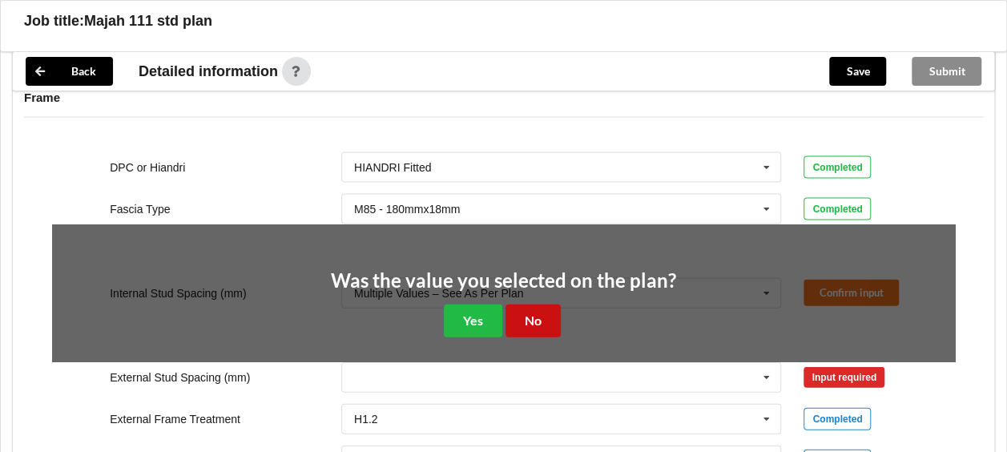
click at [530, 317] on button "No" at bounding box center [533, 320] width 55 height 33
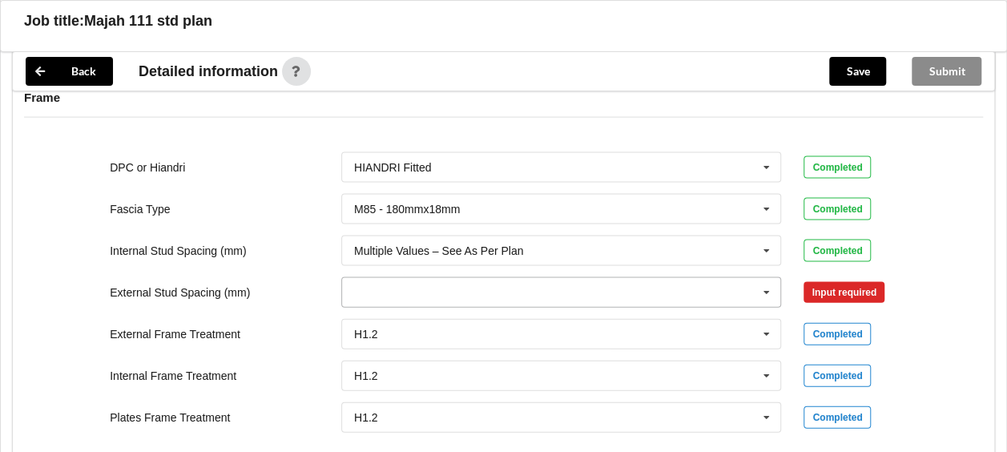
click at [768, 284] on icon at bounding box center [767, 293] width 24 height 30
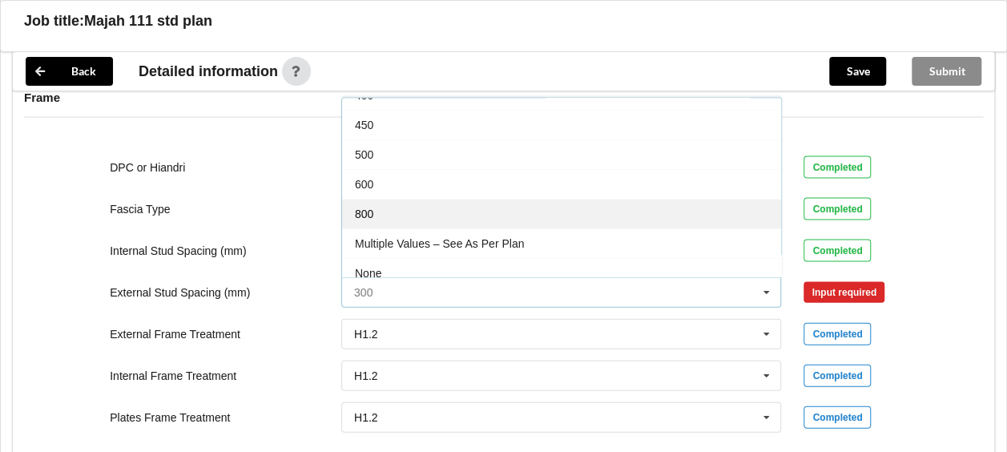
scroll to position [85, 0]
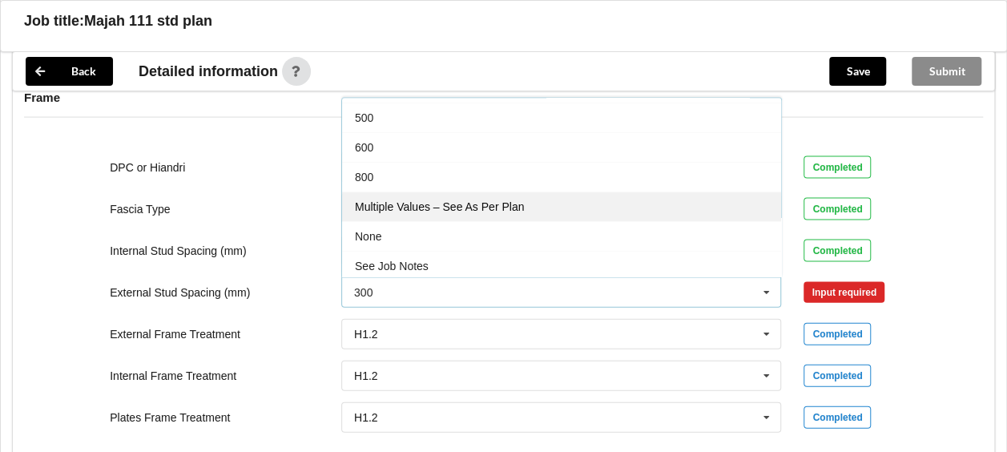
click at [391, 200] on span "Multiple Values – See As Per Plan" at bounding box center [439, 206] width 169 height 13
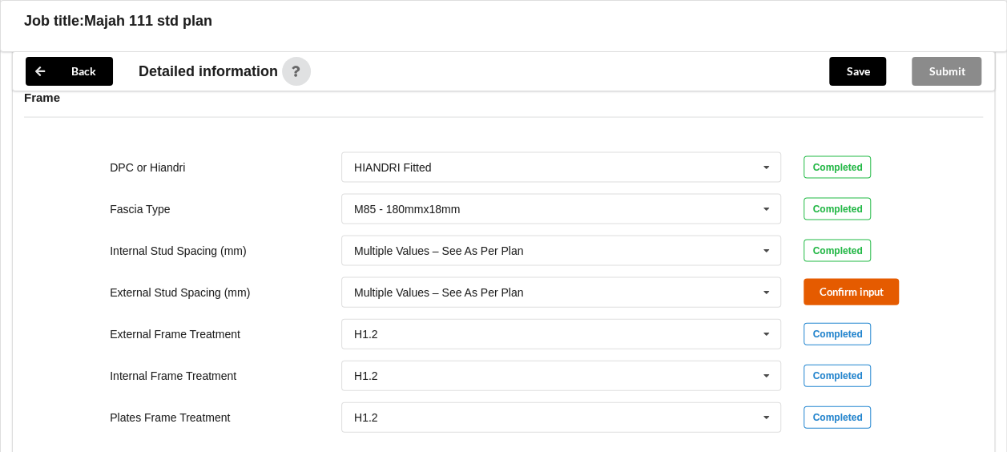
click at [840, 293] on button "Confirm input" at bounding box center [851, 292] width 95 height 26
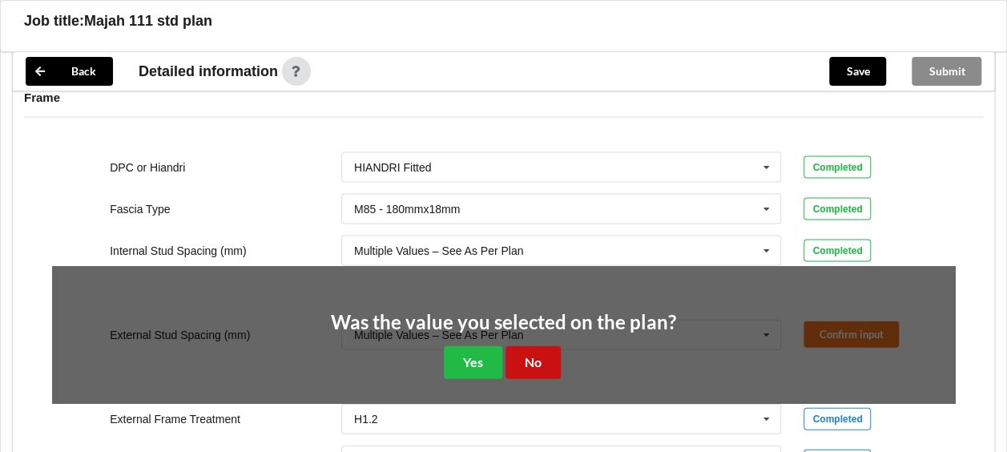
click at [523, 354] on button "No" at bounding box center [533, 362] width 55 height 33
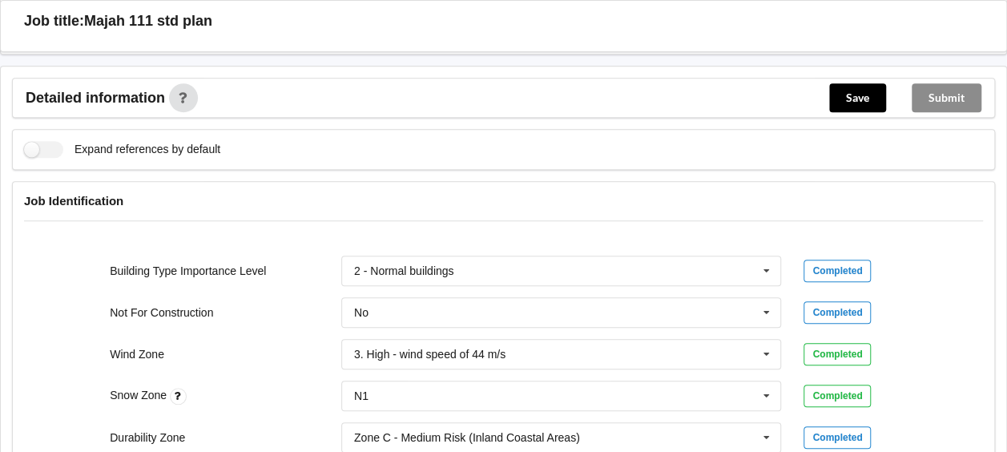
scroll to position [320, 0]
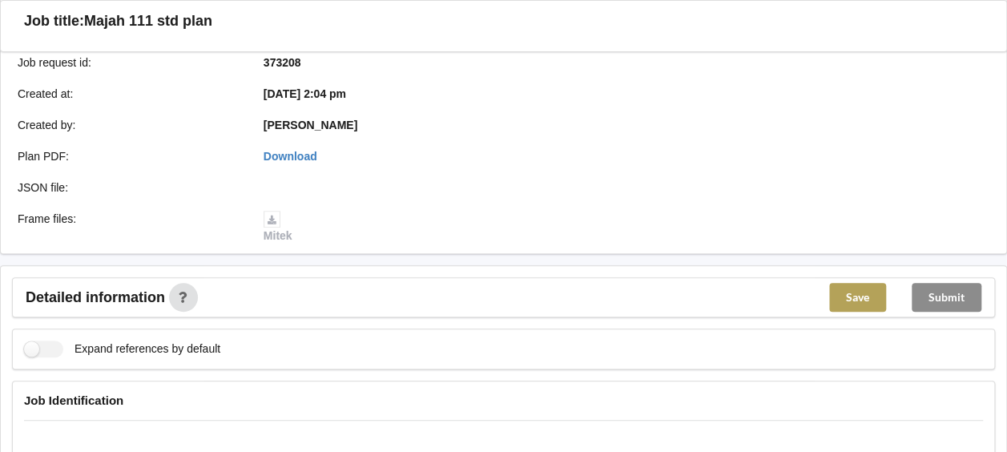
click at [852, 294] on button "Save" at bounding box center [857, 297] width 57 height 29
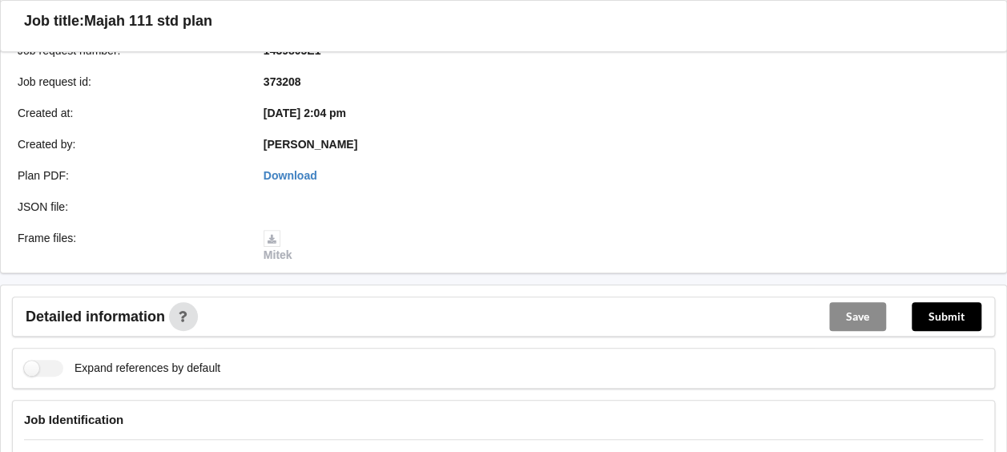
scroll to position [0, 0]
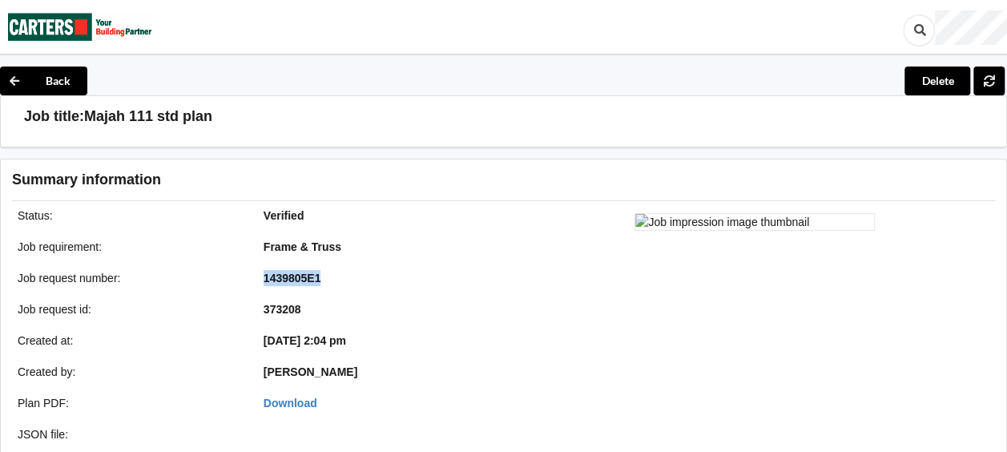
drag, startPoint x: 320, startPoint y: 274, endPoint x: 264, endPoint y: 276, distance: 56.1
click at [264, 276] on b "1439805E1" at bounding box center [293, 278] width 58 height 13
drag, startPoint x: 264, startPoint y: 276, endPoint x: 274, endPoint y: 276, distance: 10.4
copy b "1439805E1"
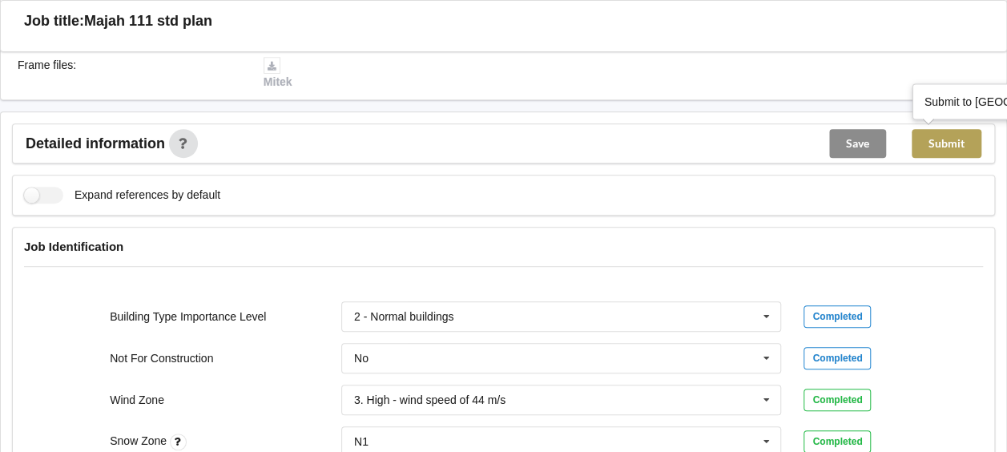
click at [952, 145] on button "Submit" at bounding box center [947, 143] width 70 height 29
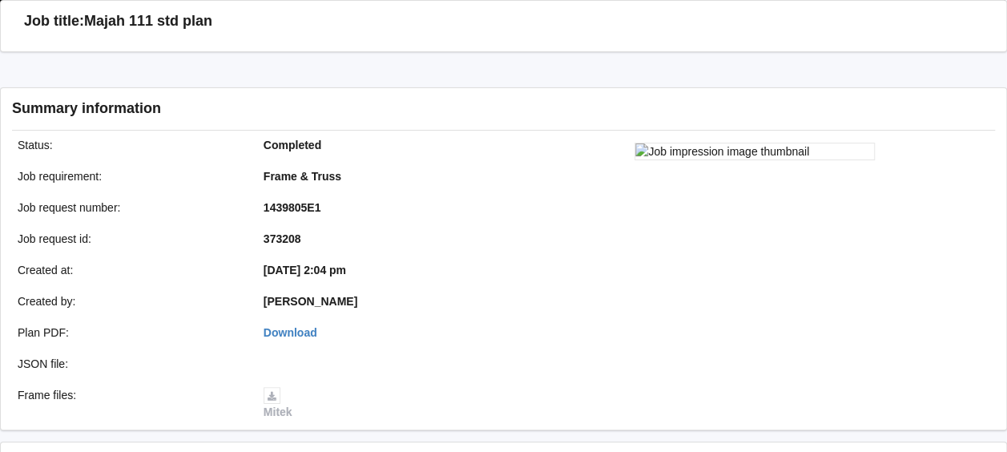
scroll to position [401, 0]
